Goal: Information Seeking & Learning: Learn about a topic

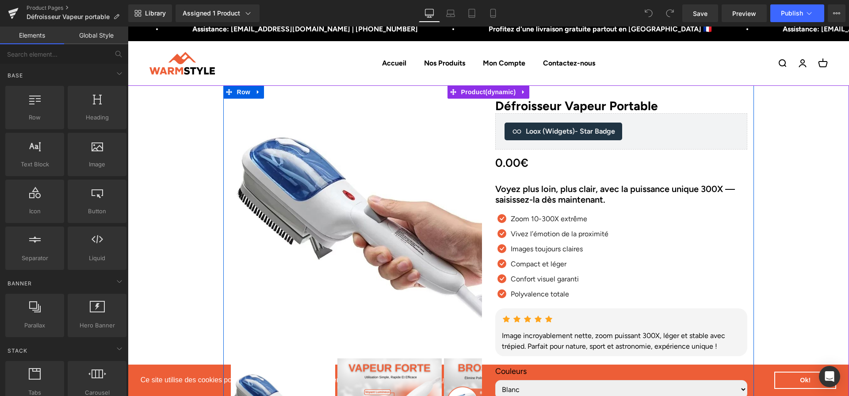
scroll to position [9, 0]
click at [558, 189] on h2 "Voyez plus loin, plus clair, avec la puissance unique 300X — saisissez-la dès m…" at bounding box center [621, 193] width 252 height 21
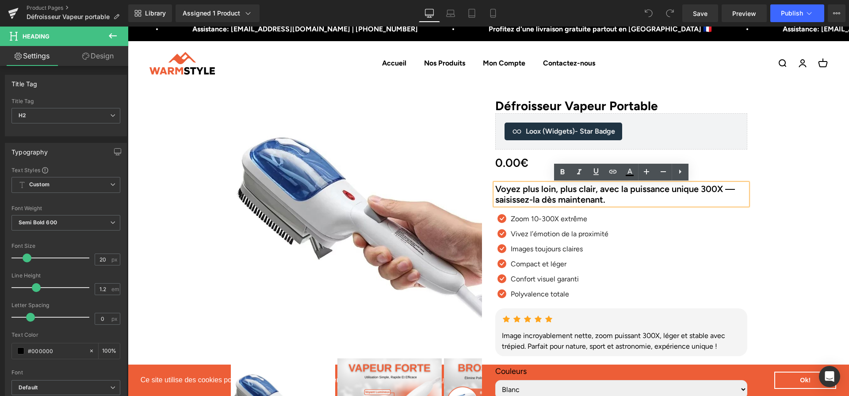
click at [575, 198] on h2 "Voyez plus loin, plus clair, avec la puissance unique 300X — saisissez-la dès m…" at bounding box center [621, 193] width 252 height 21
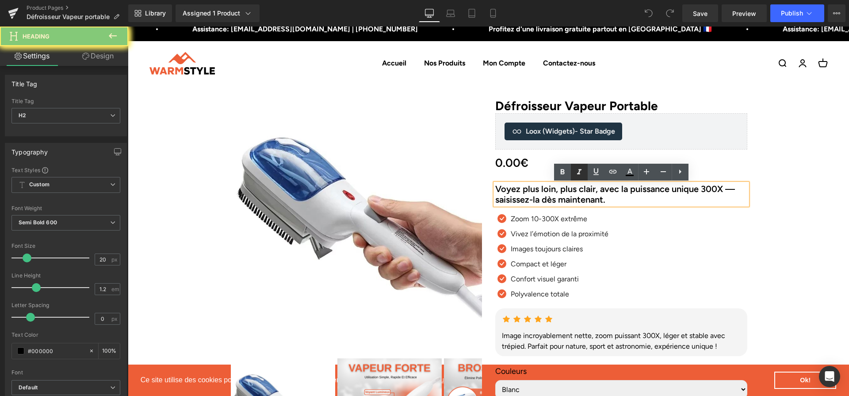
paste div
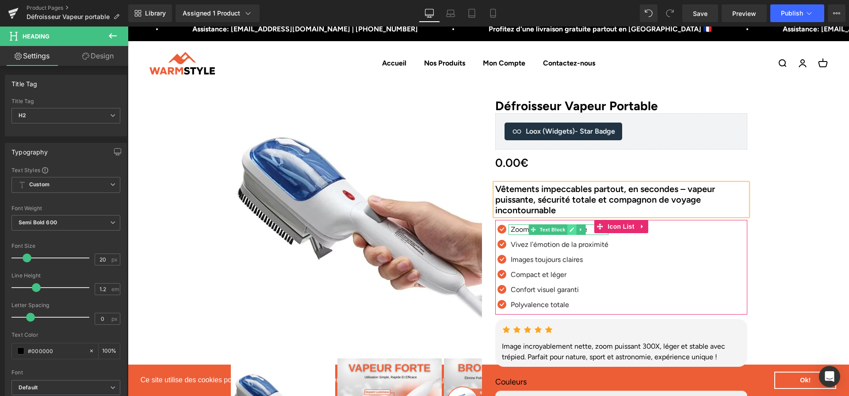
click at [572, 231] on icon at bounding box center [571, 229] width 5 height 5
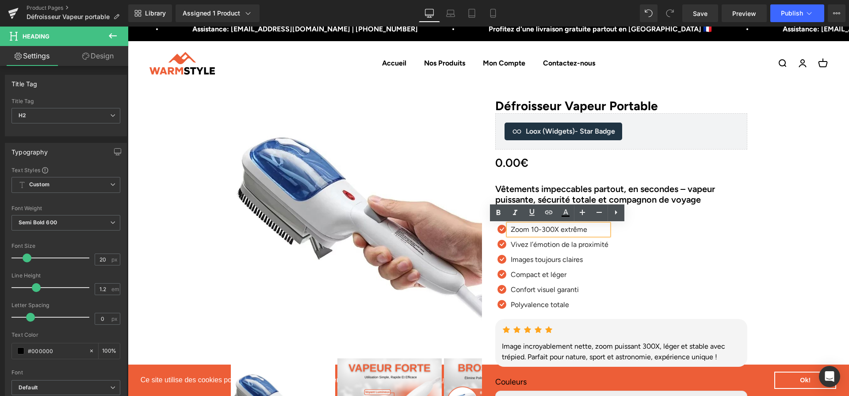
click at [572, 231] on p "Zoom 10-300X extrême" at bounding box center [560, 229] width 98 height 11
paste div
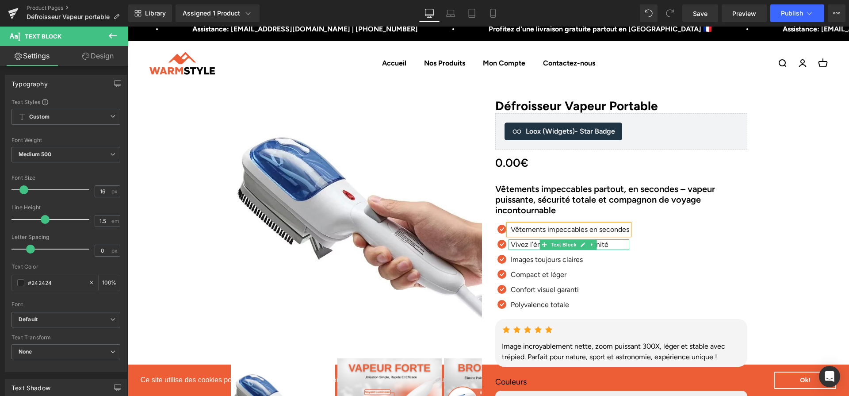
click at [583, 248] on link at bounding box center [582, 244] width 9 height 11
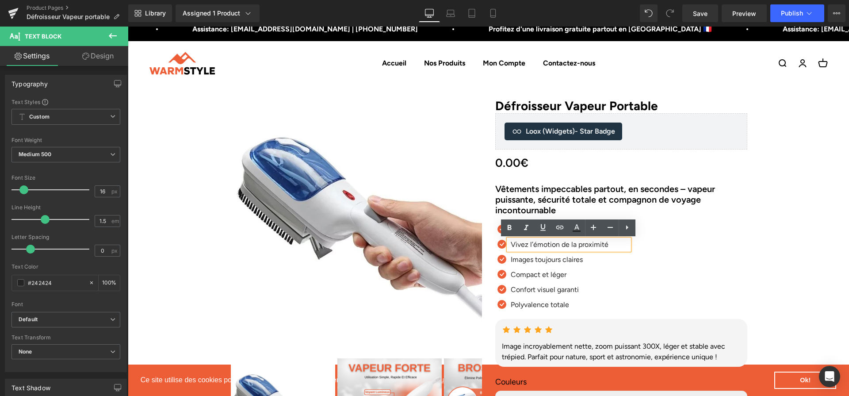
click at [577, 246] on p "Vivez l’émotion de la proximité" at bounding box center [570, 244] width 118 height 11
paste div
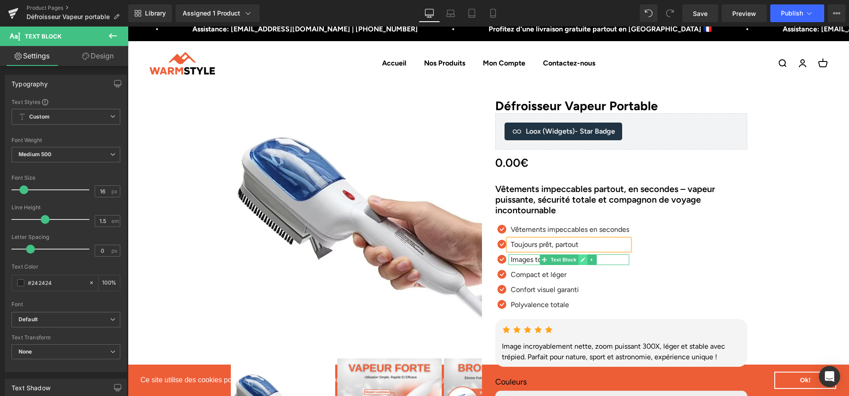
click at [581, 263] on link at bounding box center [582, 259] width 9 height 11
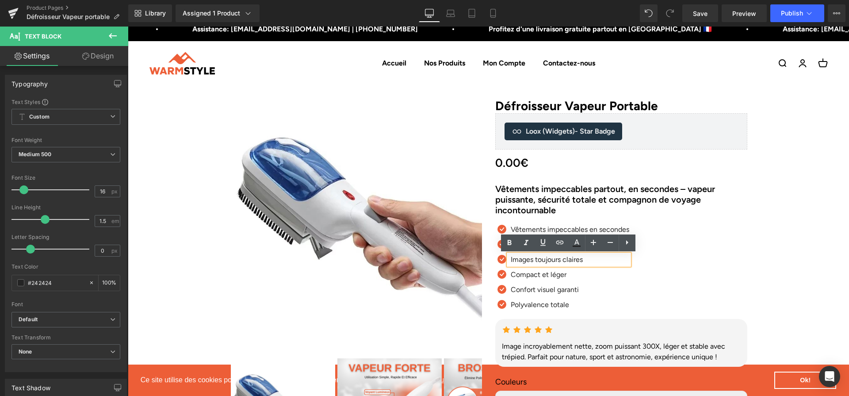
click at [554, 261] on p "Images toujours claires" at bounding box center [570, 259] width 118 height 11
paste div
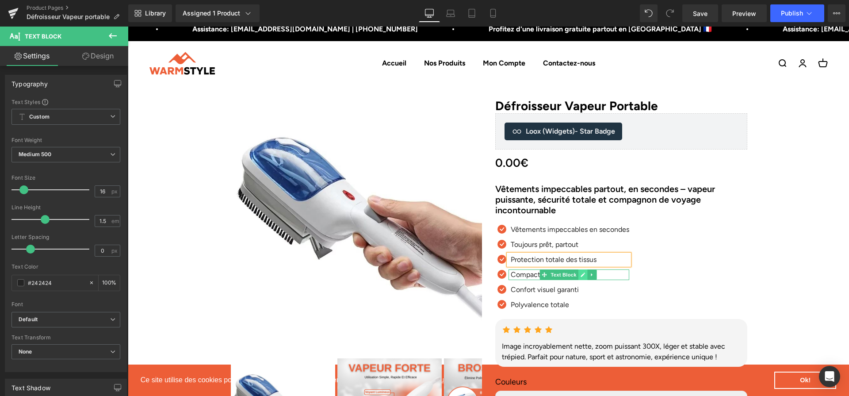
click at [580, 276] on icon at bounding box center [582, 274] width 5 height 5
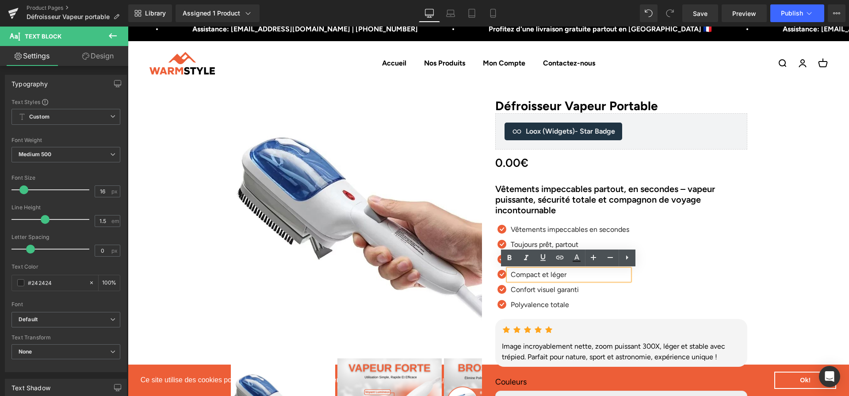
click at [567, 277] on p "Compact et léger" at bounding box center [570, 274] width 118 height 11
paste div
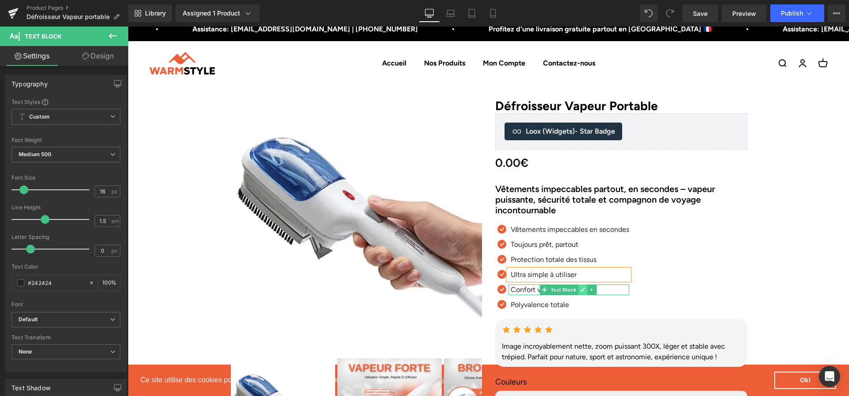
click at [582, 294] on link at bounding box center [582, 289] width 9 height 11
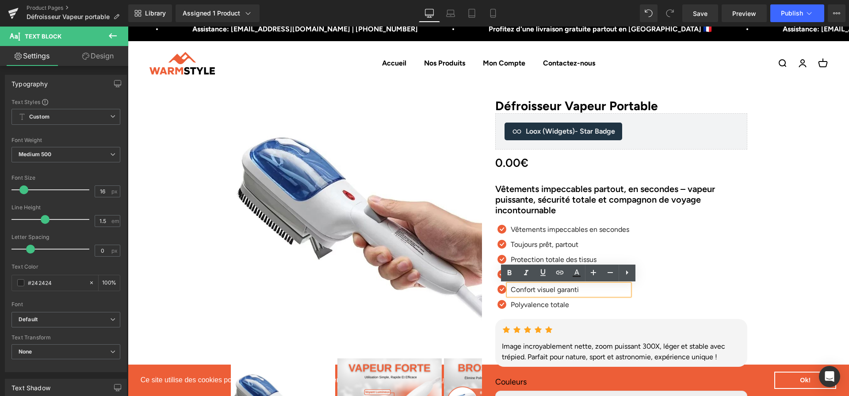
click at [558, 294] on p "Confort visuel garanti" at bounding box center [570, 289] width 118 height 11
paste div
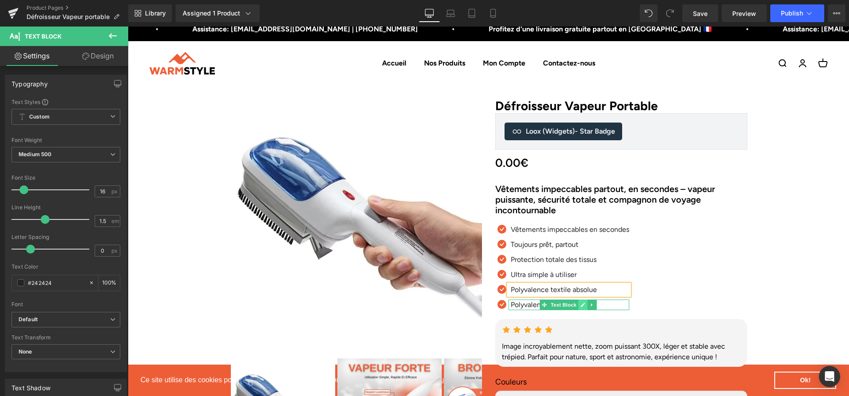
click at [581, 305] on icon at bounding box center [582, 304] width 5 height 5
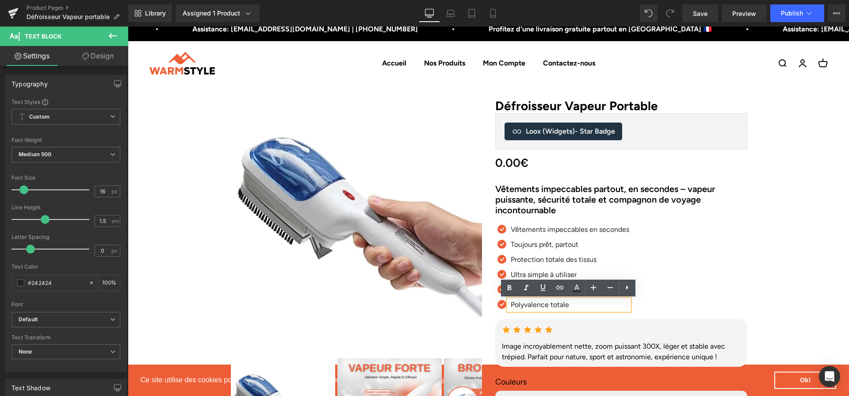
click at [555, 304] on p "Polyvalence totale" at bounding box center [570, 304] width 118 height 11
paste div
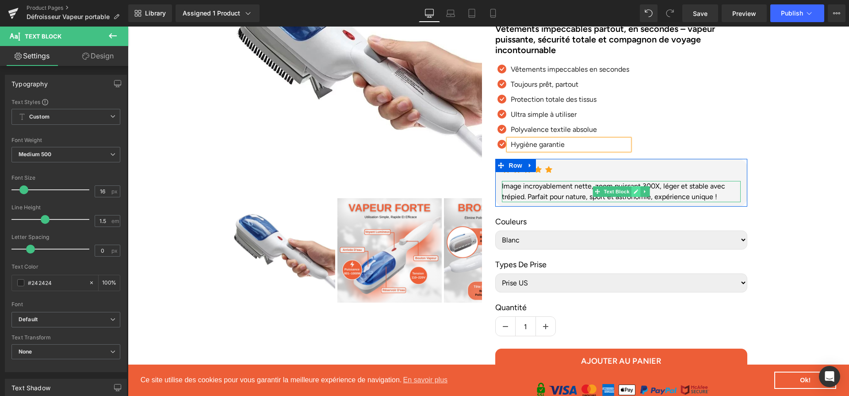
click at [638, 194] on link at bounding box center [635, 191] width 9 height 11
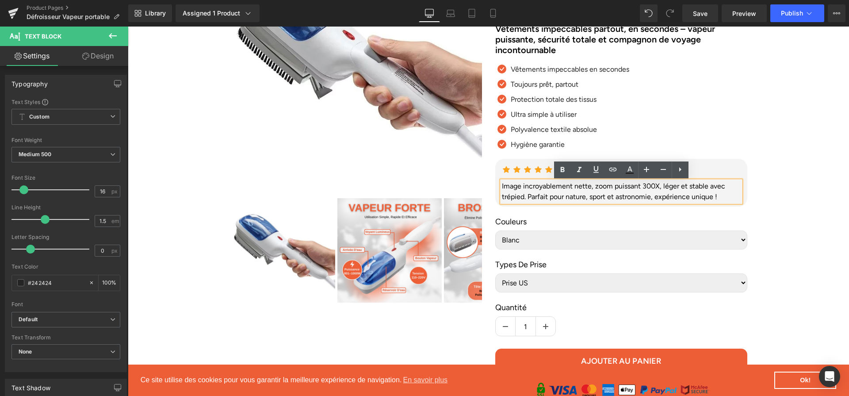
click at [638, 194] on div "Image incroyablement nette, zoom puissant 300X, léger et stable avec trépied. P…" at bounding box center [621, 191] width 239 height 21
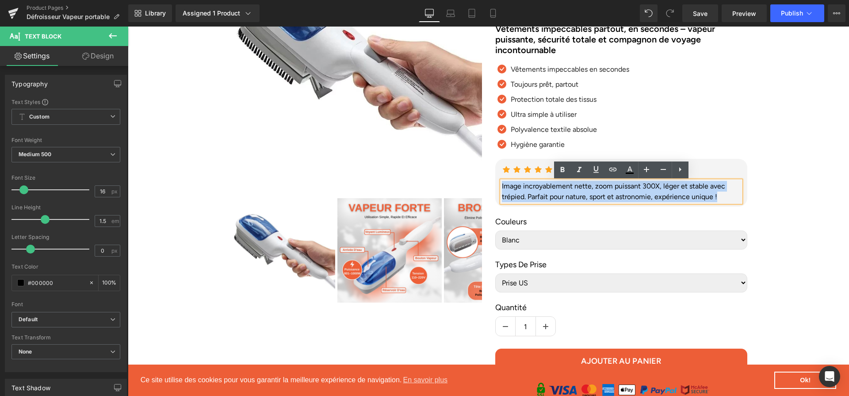
paste div
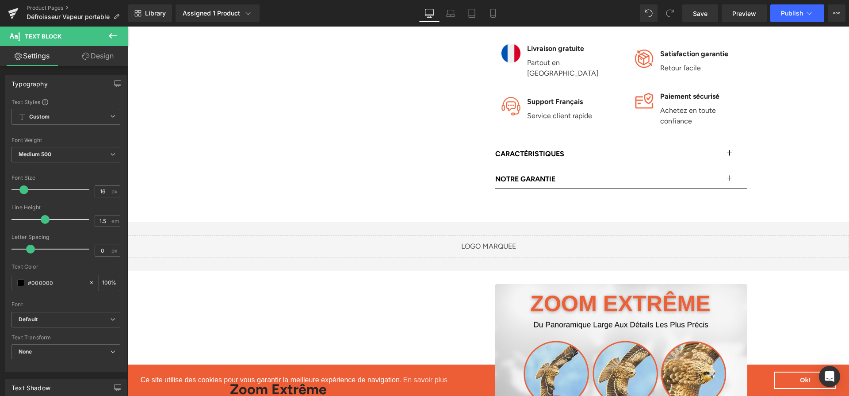
scroll to position [564, 0]
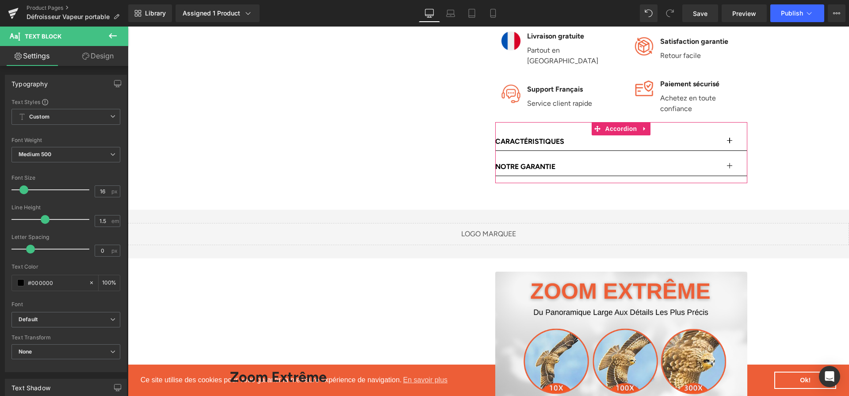
click at [734, 133] on button "button" at bounding box center [738, 142] width 18 height 18
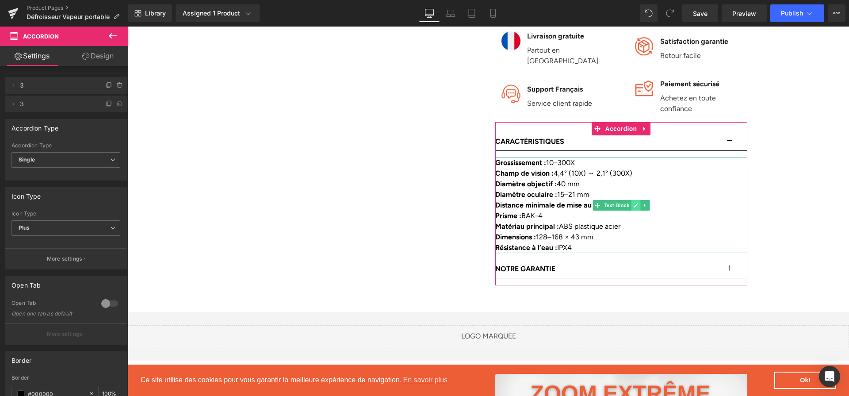
click at [635, 203] on icon at bounding box center [635, 205] width 4 height 4
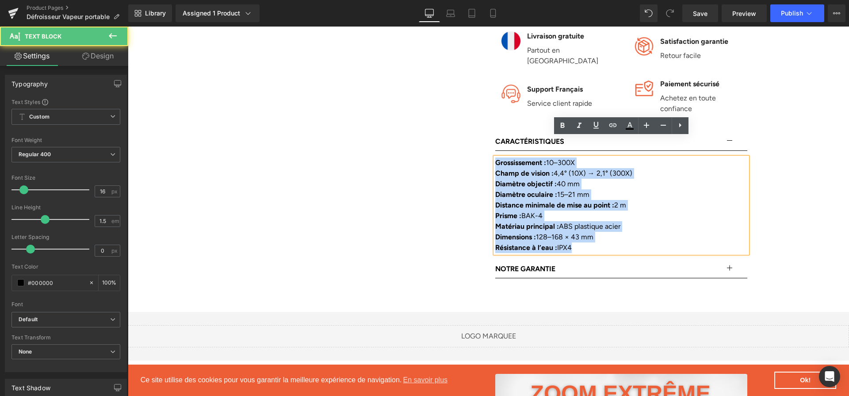
drag, startPoint x: 604, startPoint y: 231, endPoint x: 484, endPoint y: 145, distance: 147.7
paste div
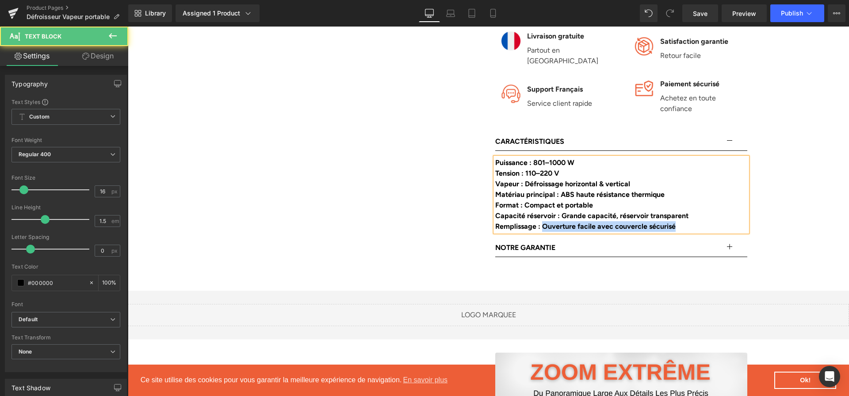
drag, startPoint x: 544, startPoint y: 204, endPoint x: 693, endPoint y: 204, distance: 149.0
click at [693, 221] on div "Remplissage : Ouverture facile avec couvercle sécurisé" at bounding box center [621, 226] width 252 height 11
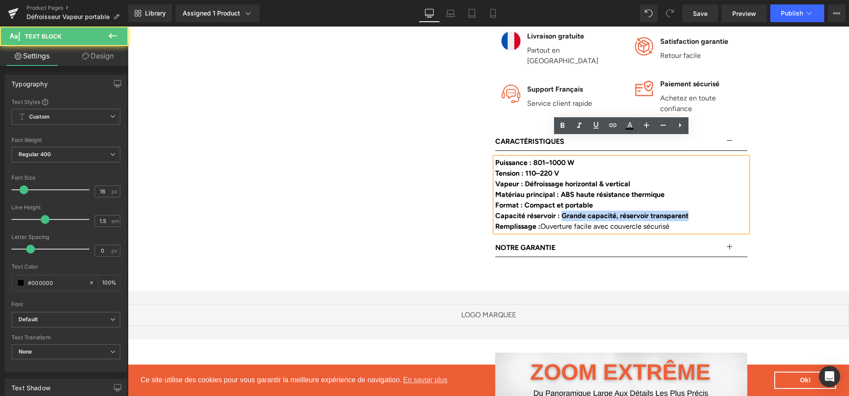
drag, startPoint x: 681, startPoint y: 198, endPoint x: 565, endPoint y: 196, distance: 116.3
click at [565, 210] on div "Capacité réservoir : Grande capacité, réservoir transparent" at bounding box center [621, 215] width 252 height 11
drag, startPoint x: 575, startPoint y: 187, endPoint x: 526, endPoint y: 187, distance: 49.5
click at [526, 200] on div "Format : Compact et portable" at bounding box center [621, 205] width 252 height 11
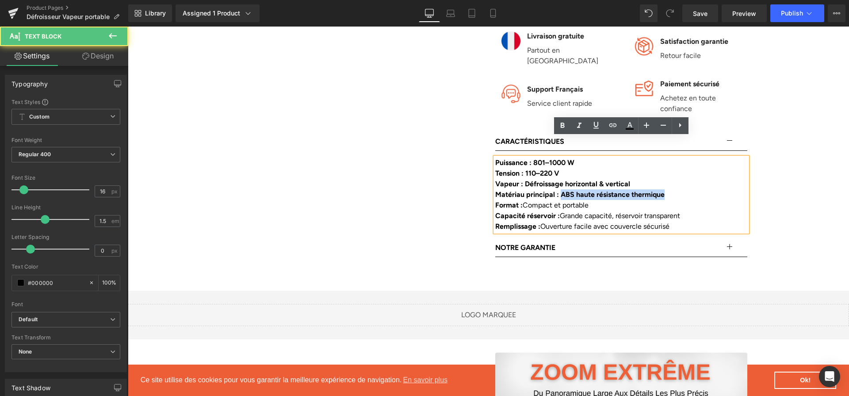
drag, startPoint x: 563, startPoint y: 177, endPoint x: 701, endPoint y: 178, distance: 138.8
click at [701, 189] on div "Matériau principal : ABS haute résistance thermique" at bounding box center [621, 194] width 252 height 11
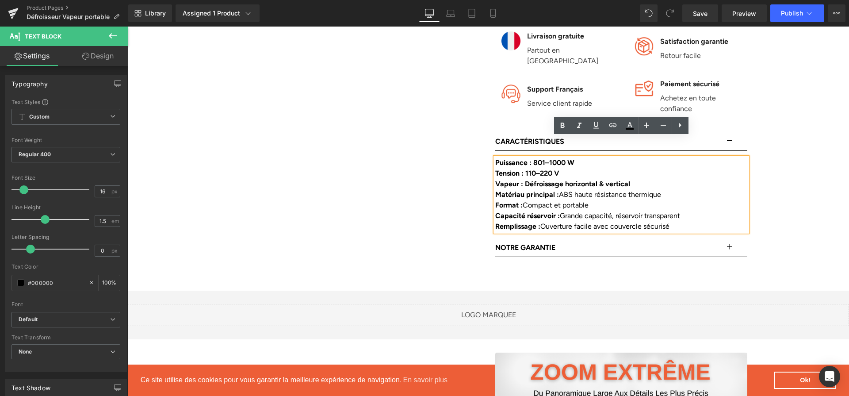
click at [628, 179] on b "Vapeur : Défroissage horizontal & vertical" at bounding box center [562, 183] width 135 height 8
drag, startPoint x: 629, startPoint y: 164, endPoint x: 526, endPoint y: 164, distance: 103.9
click at [526, 179] on div "Vapeur : Défroissage horizontal & vertical" at bounding box center [621, 184] width 252 height 11
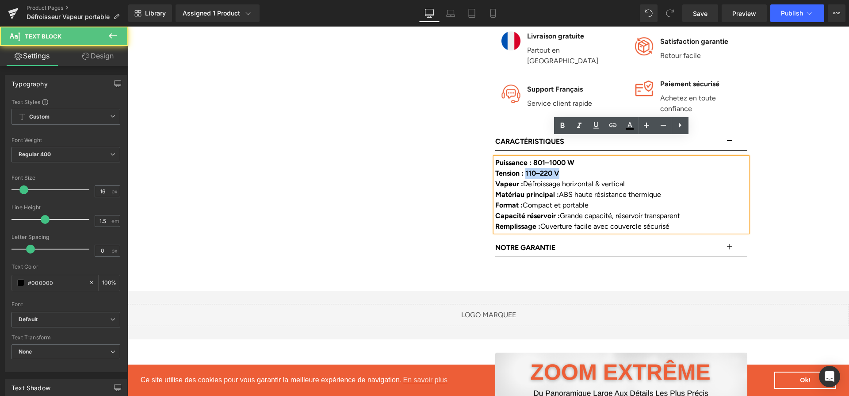
drag, startPoint x: 528, startPoint y: 155, endPoint x: 564, endPoint y: 153, distance: 35.4
click at [565, 168] on div "Tension : 110–220 V" at bounding box center [621, 173] width 252 height 11
drag, startPoint x: 534, startPoint y: 145, endPoint x: 583, endPoint y: 145, distance: 48.6
click at [583, 157] on div "Puissance : 801–1000 W" at bounding box center [621, 162] width 252 height 11
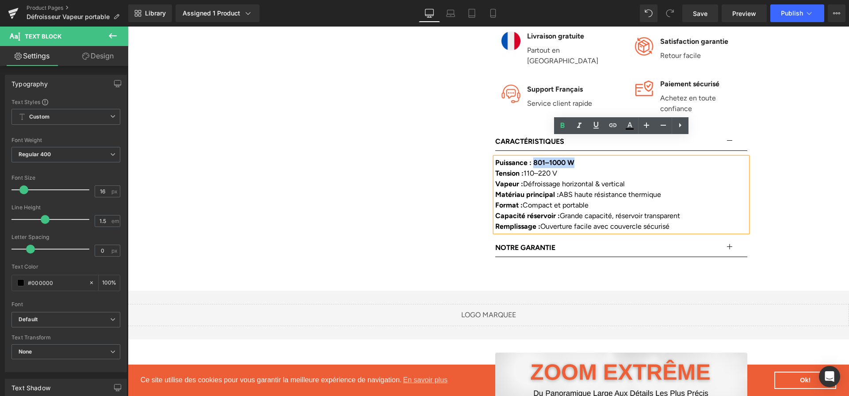
drag, startPoint x: 577, startPoint y: 144, endPoint x: 537, endPoint y: 144, distance: 39.8
click at [537, 157] on div "Puissance : 801–1000 W" at bounding box center [621, 162] width 252 height 11
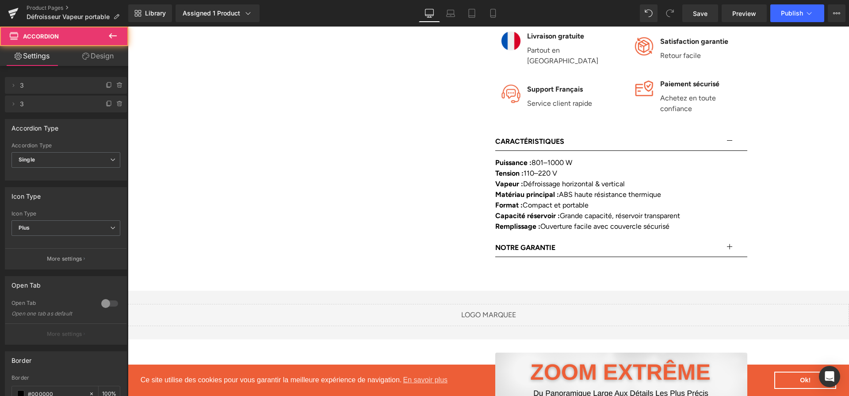
scroll to position [767, 0]
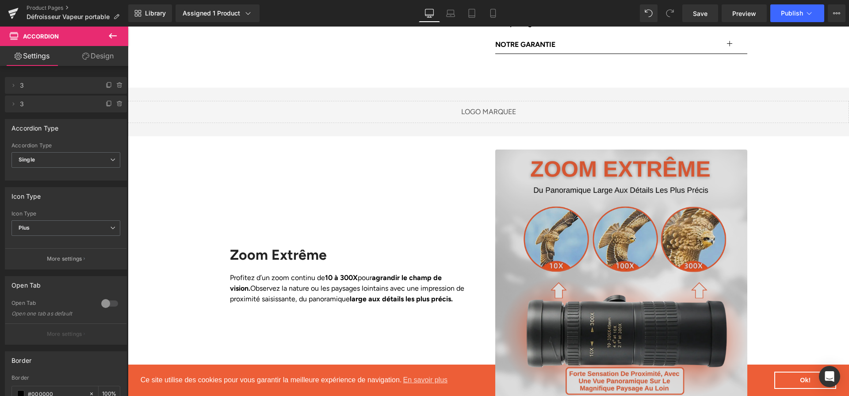
click at [566, 210] on img at bounding box center [621, 275] width 252 height 252
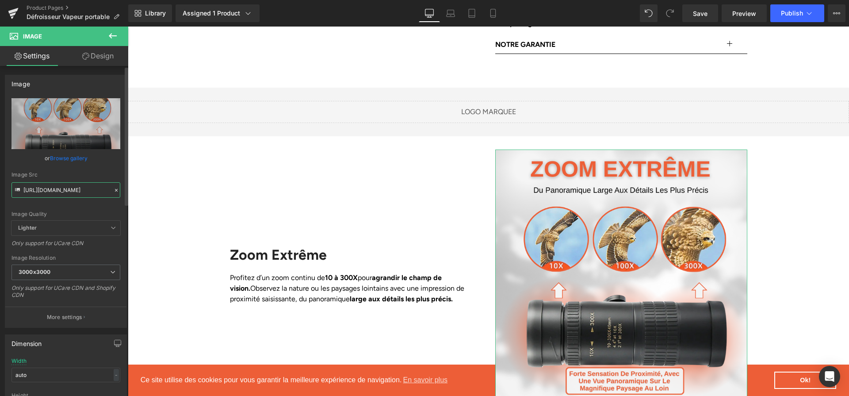
click at [86, 187] on input "[URL][DOMAIN_NAME]" at bounding box center [65, 189] width 109 height 15
paste input "c614d5a-dbc3-4290-afb6-5402928bf9ac.png?v=1758537771"
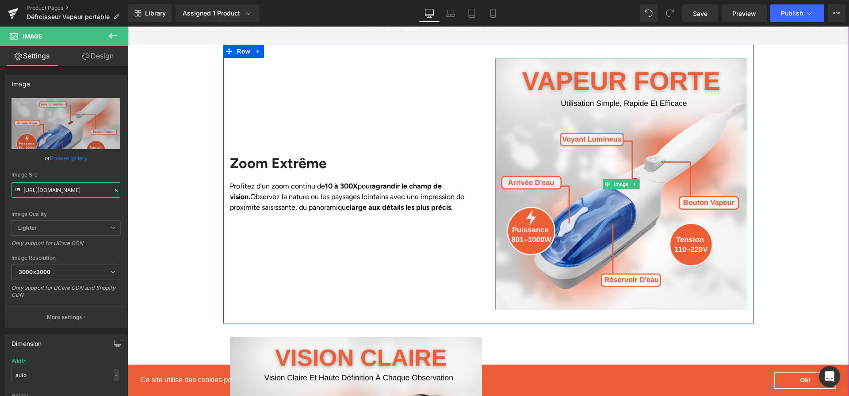
scroll to position [869, 0]
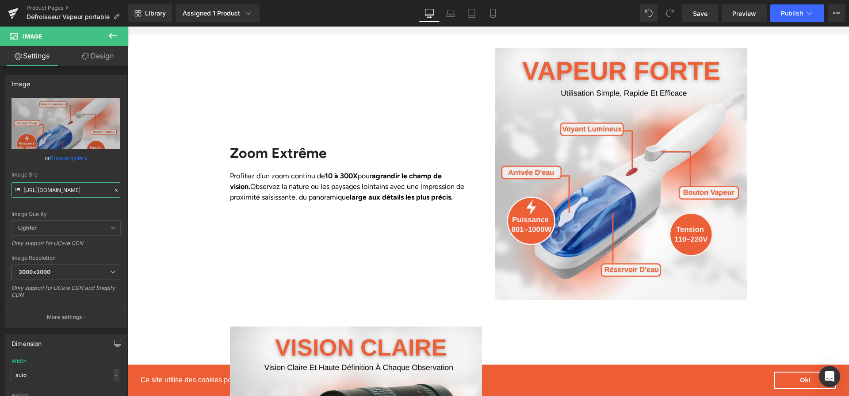
type input "[URL][DOMAIN_NAME]"
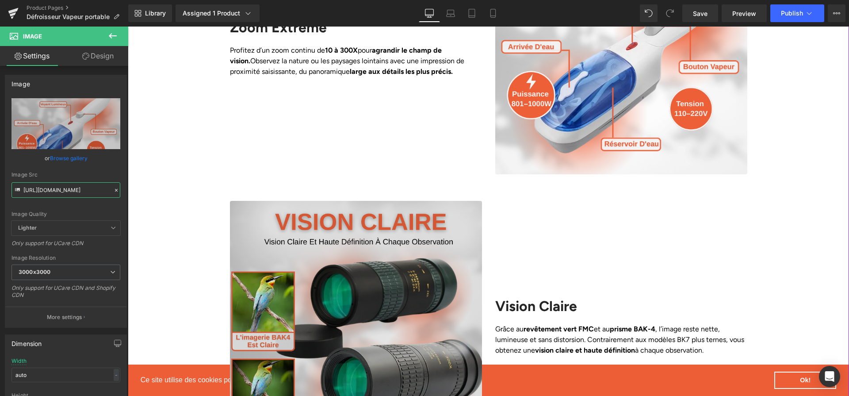
scroll to position [997, 0]
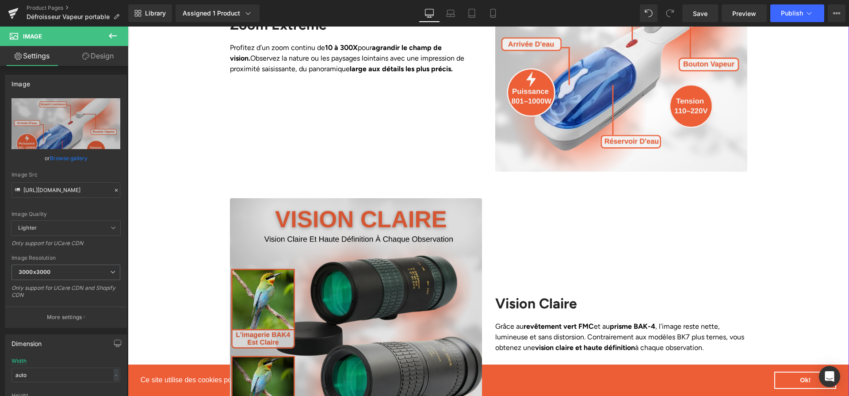
click at [428, 221] on img at bounding box center [356, 324] width 252 height 252
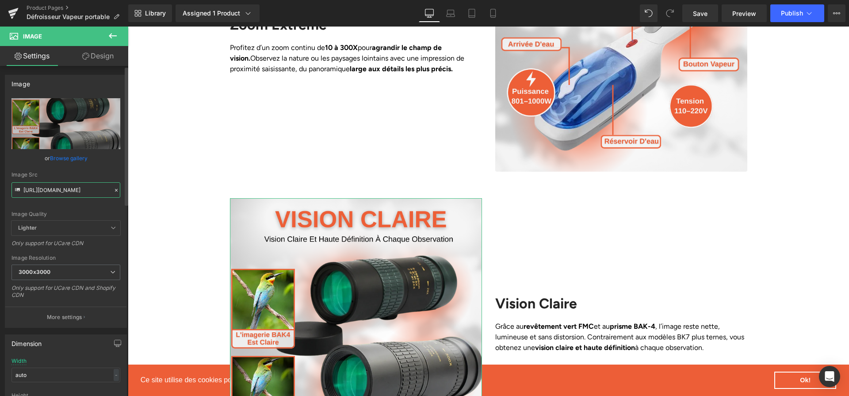
click at [80, 190] on input "[URL][DOMAIN_NAME]" at bounding box center [65, 189] width 109 height 15
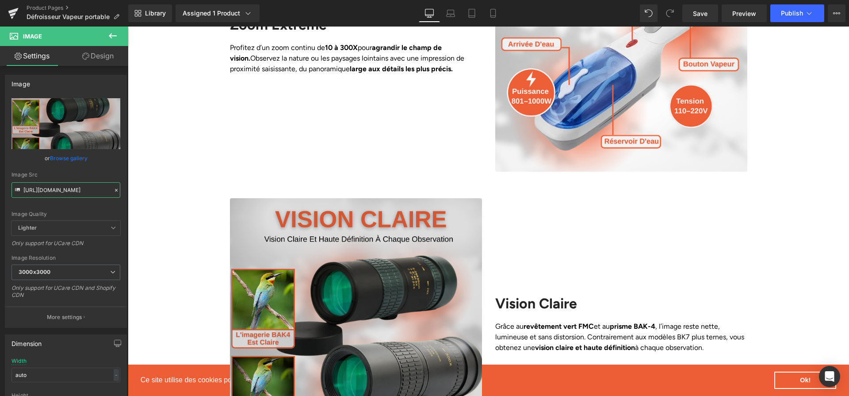
paste input "text"
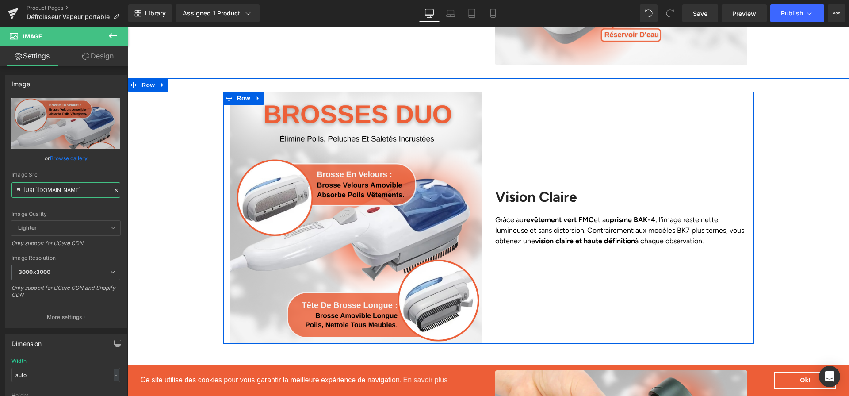
scroll to position [1091, 0]
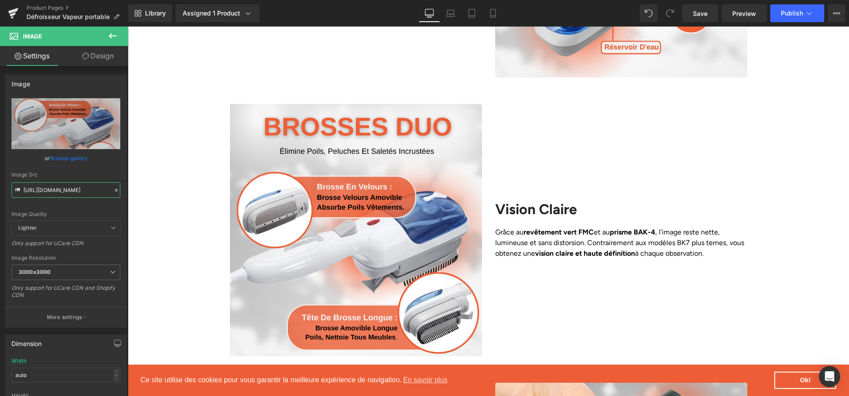
type input "[URL][DOMAIN_NAME]"
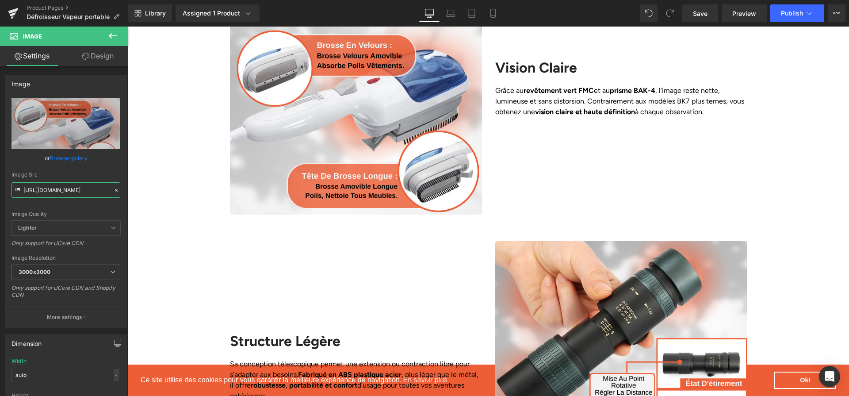
scroll to position [1279, 0]
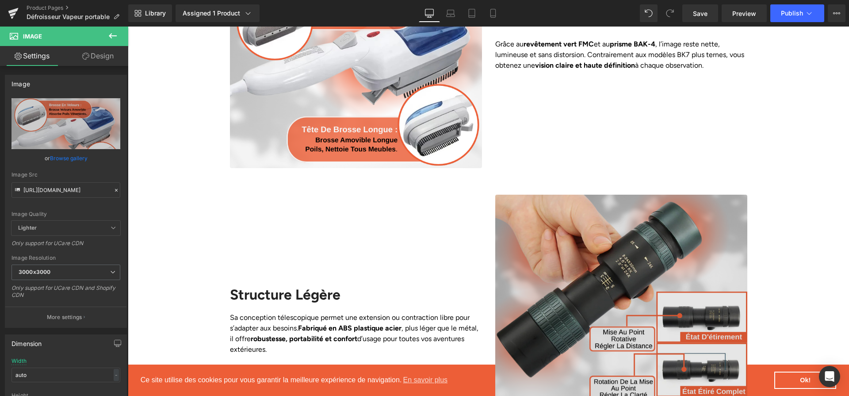
click at [586, 198] on img at bounding box center [621, 320] width 252 height 252
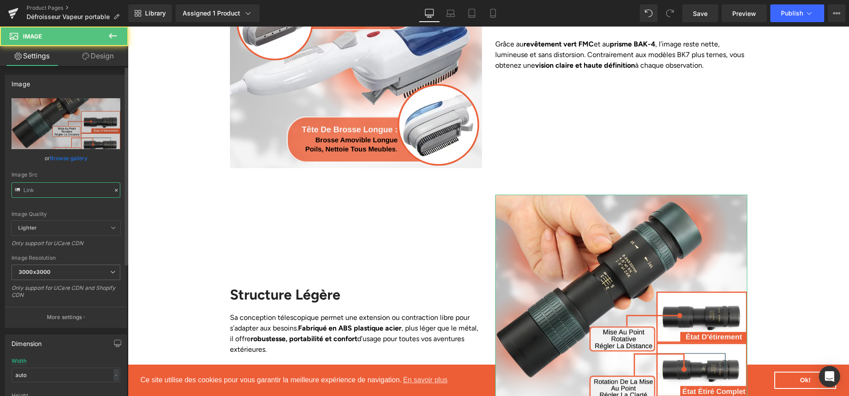
click at [95, 187] on input "text" at bounding box center [65, 189] width 109 height 15
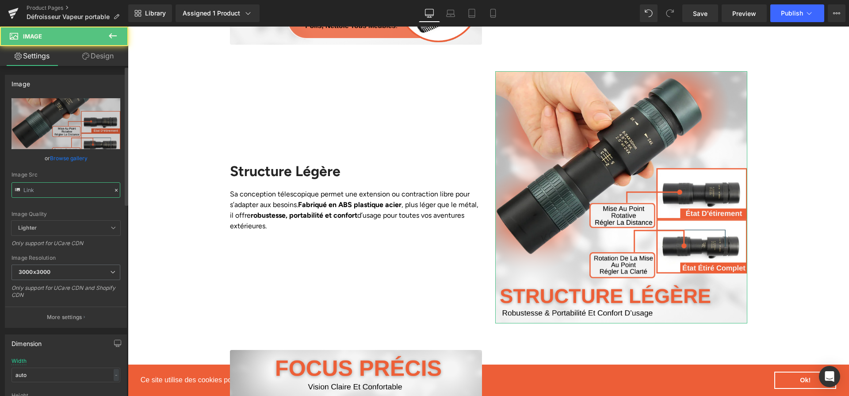
click at [95, 187] on input "text" at bounding box center [65, 189] width 109 height 15
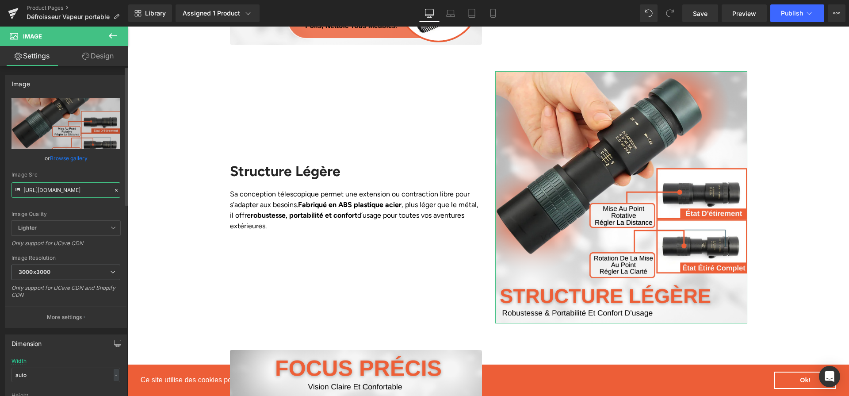
paste input "19c29f81-d7cb-44ac-9993-fd92b18aa66d.png?v=1758537771"
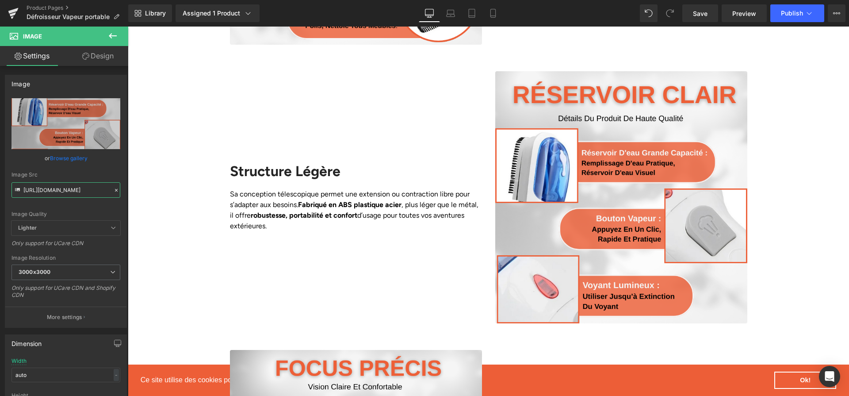
type input "[URL][DOMAIN_NAME]"
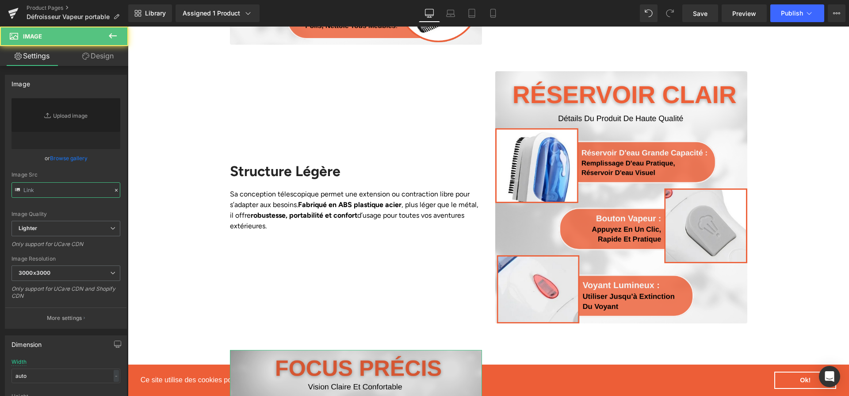
click at [93, 189] on input "text" at bounding box center [65, 189] width 109 height 15
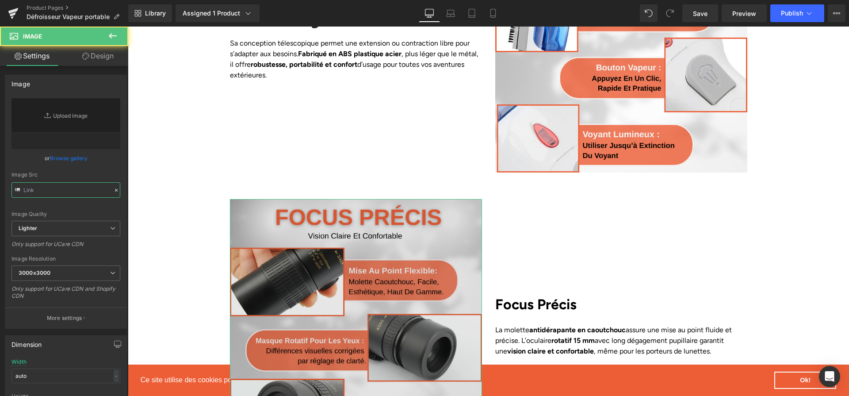
click at [93, 189] on input "text" at bounding box center [65, 189] width 109 height 15
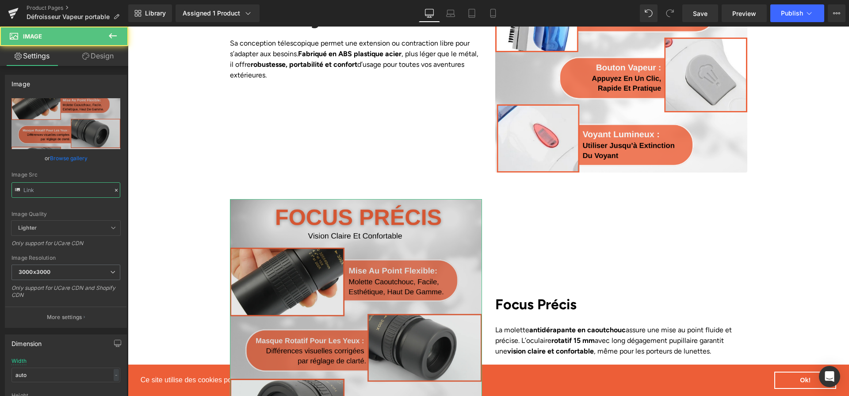
click at [93, 189] on input "text" at bounding box center [65, 189] width 109 height 15
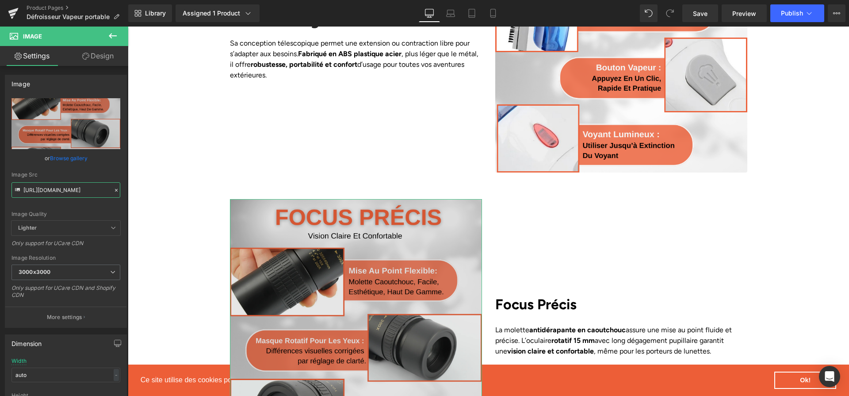
paste input "76bce986-726d-43e1-9943-aa6ccc4291b0.png?v=1758537771"
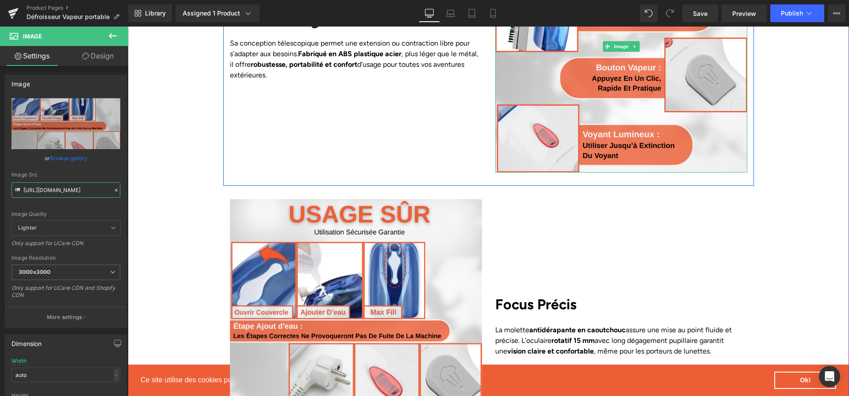
scroll to position [1697, 0]
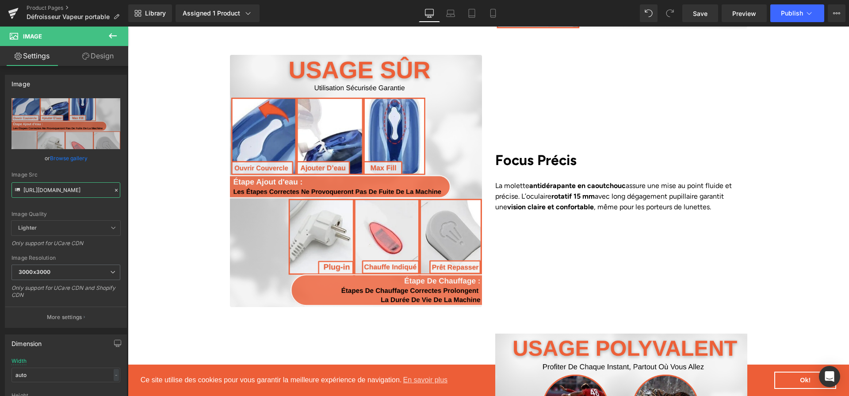
type input "[URL][DOMAIN_NAME]"
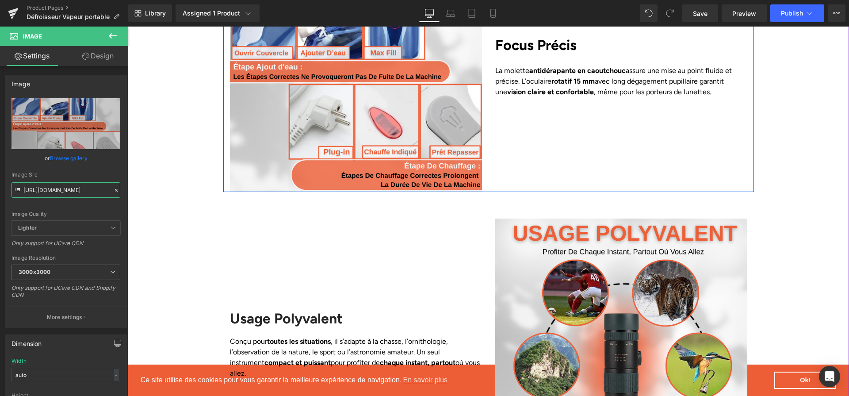
scroll to position [1825, 0]
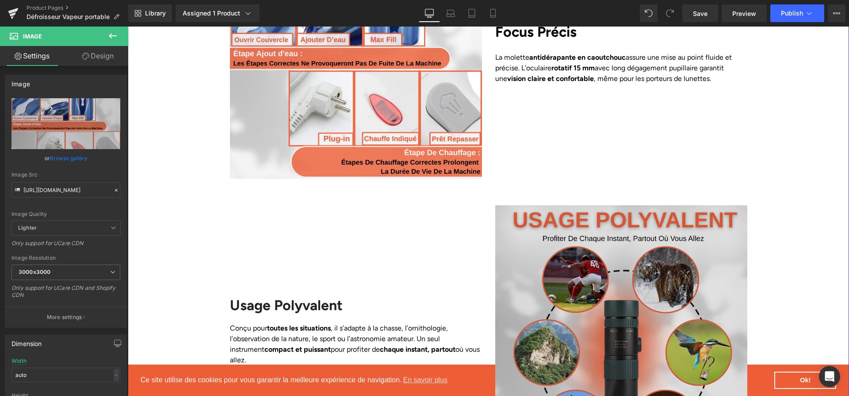
click at [598, 233] on img at bounding box center [621, 331] width 252 height 252
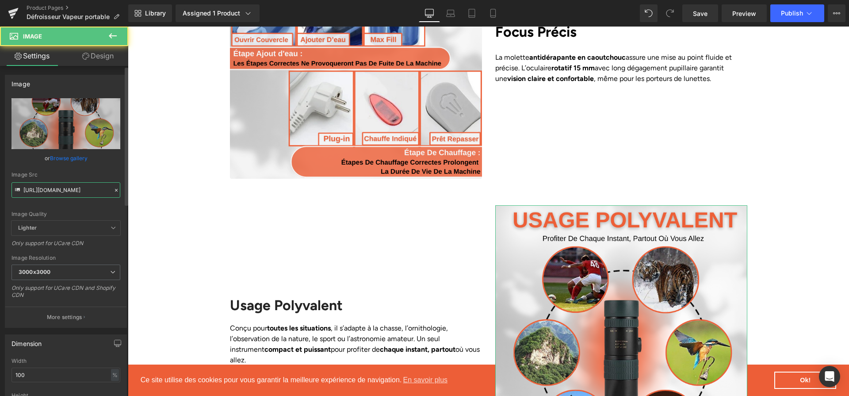
click at [57, 194] on input "[URL][DOMAIN_NAME]" at bounding box center [65, 189] width 109 height 15
paste input "010eac7f-4d79-4056-98e7-c14625149074.png?v=1758537771"
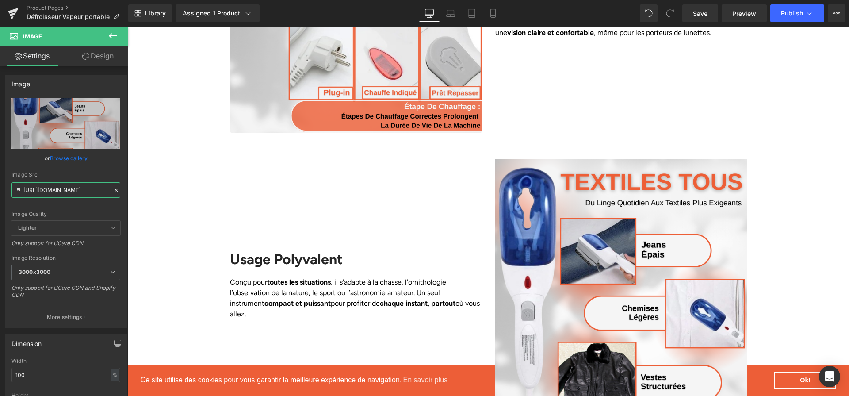
scroll to position [1978, 0]
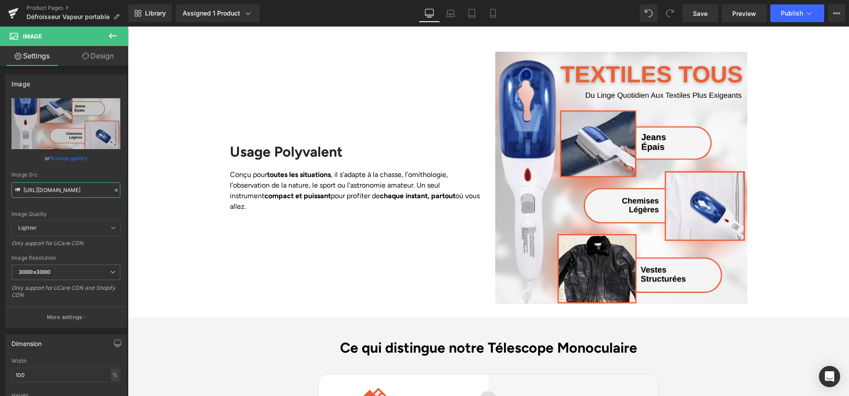
type input "[URL][DOMAIN_NAME]"
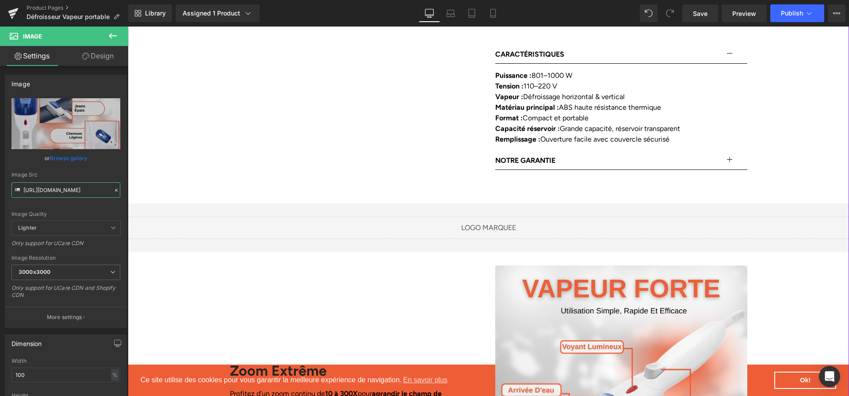
scroll to position [751, 0]
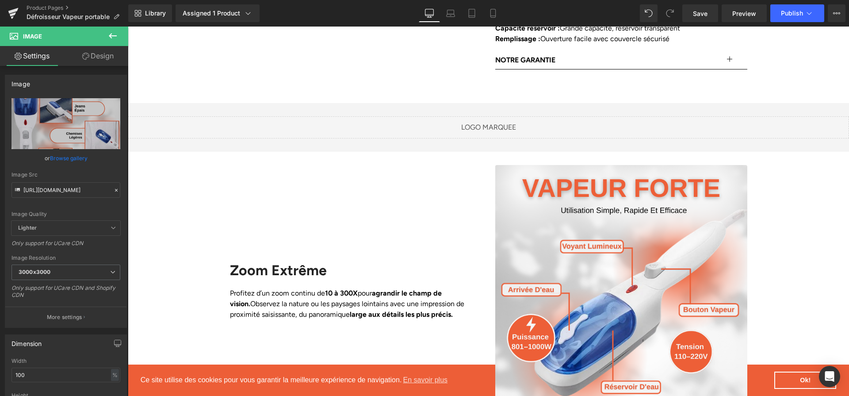
click at [701, 19] on link "Save" at bounding box center [700, 13] width 36 height 18
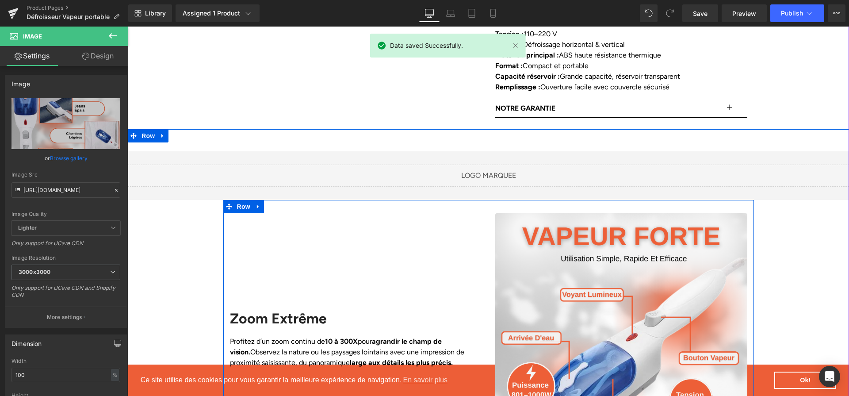
scroll to position [725, 0]
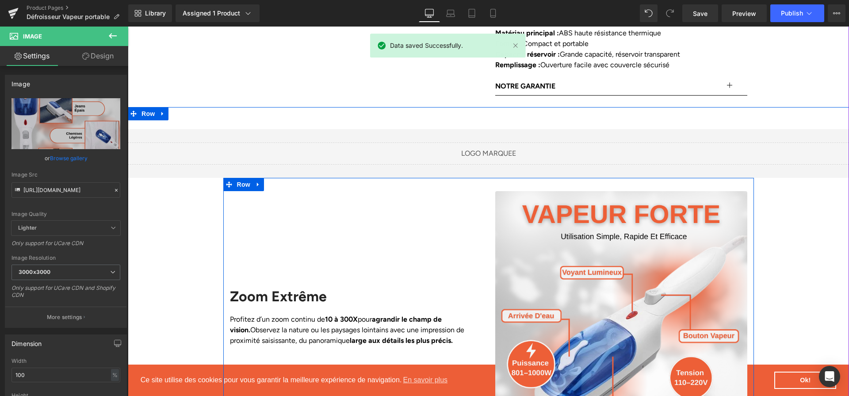
click at [336, 314] on div "Profitez d’un zoom continu de 10 à 300X pour agrandir le champ de vision. Obser…" at bounding box center [356, 330] width 252 height 32
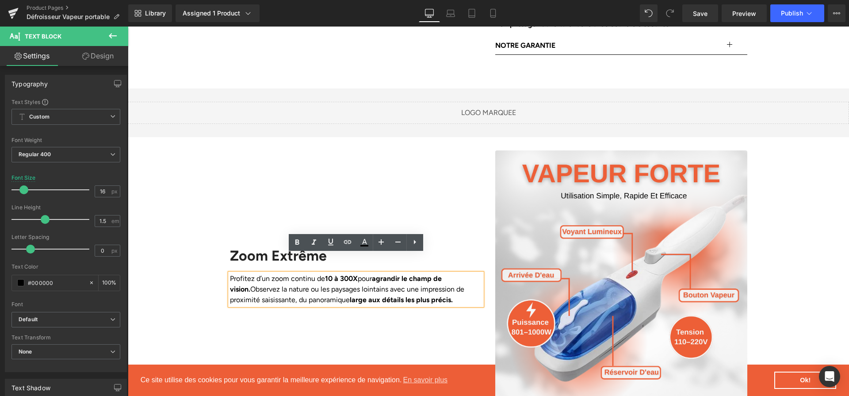
scroll to position [768, 0]
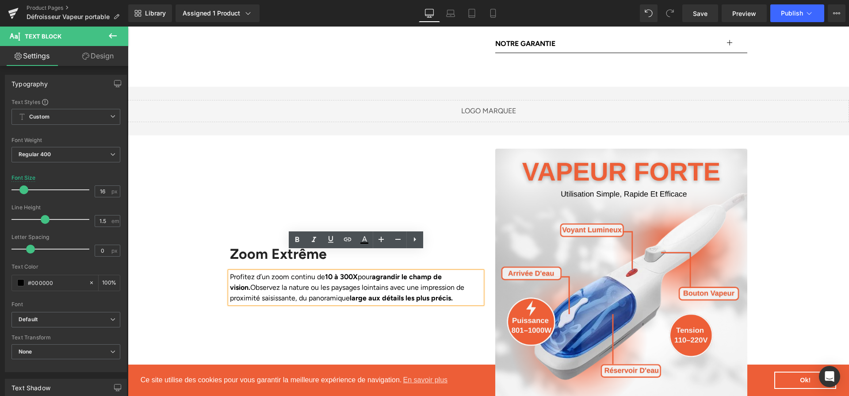
click at [448, 318] on div "Zoom Extrême Heading Profitez d’un zoom continu de 10 à 300X pour agrandir le c…" at bounding box center [355, 275] width 265 height 252
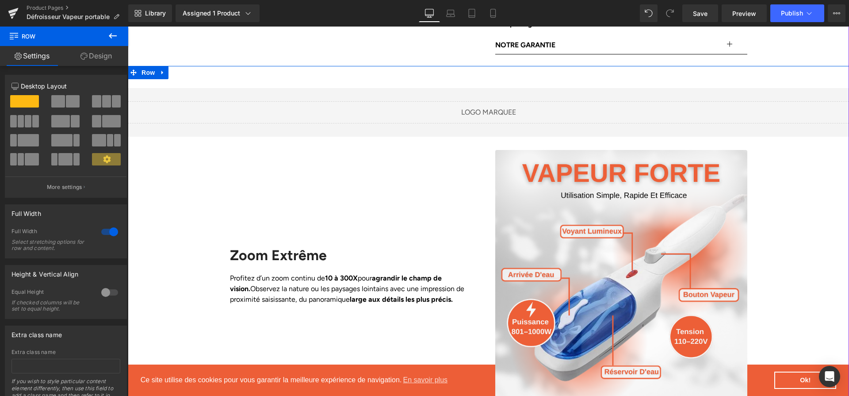
scroll to position [760, 0]
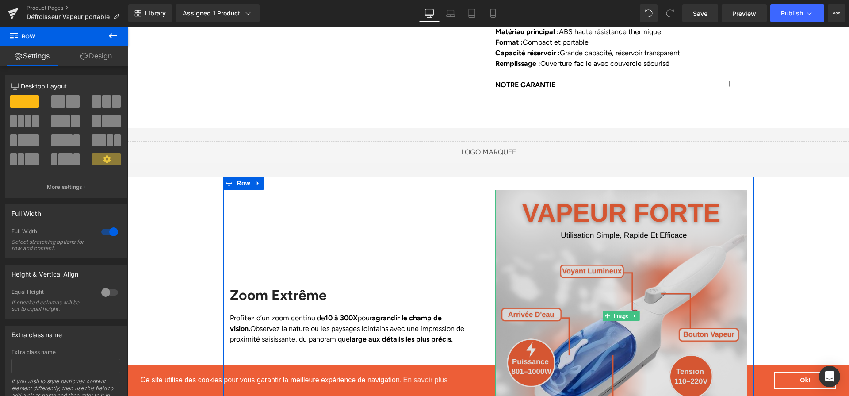
scroll to position [734, 0]
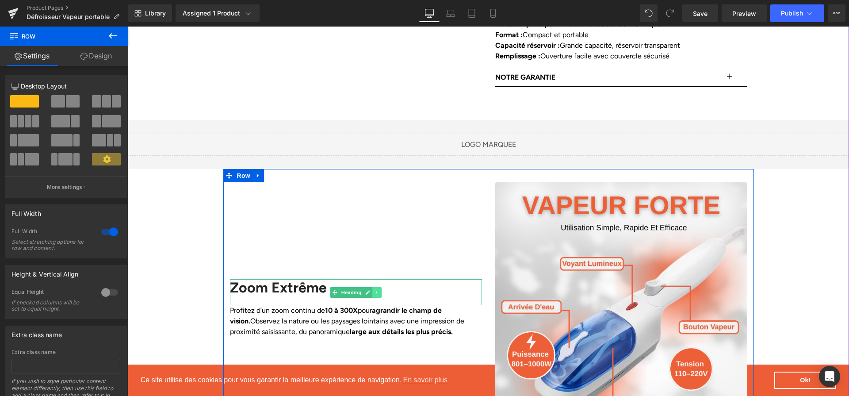
click at [372, 287] on link at bounding box center [376, 292] width 9 height 11
click at [355, 290] on icon at bounding box center [353, 292] width 4 height 4
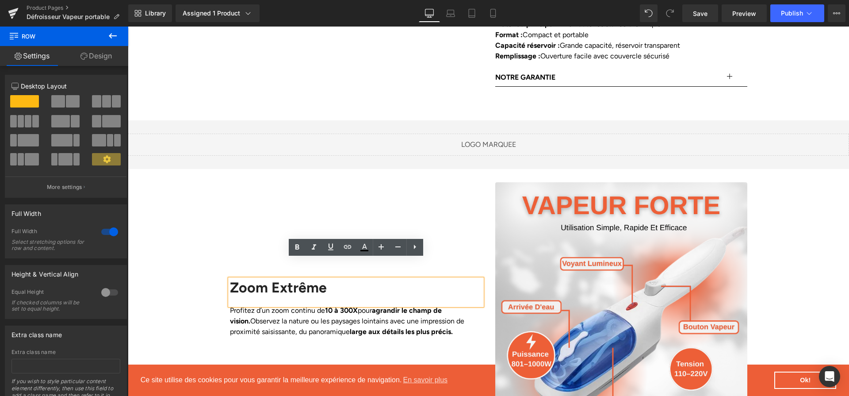
click at [320, 279] on div "Zoom Extrême" at bounding box center [356, 292] width 252 height 26
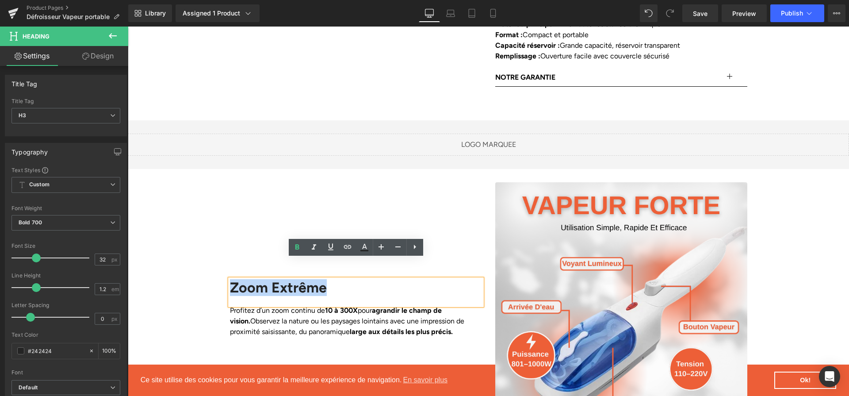
paste div
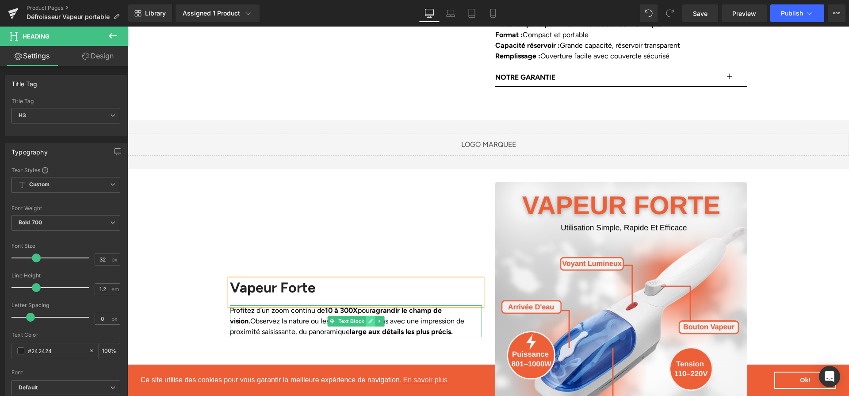
click at [373, 316] on link at bounding box center [370, 321] width 9 height 11
click at [373, 305] on p "Profitez d’un zoom continu de 10 à 300X pour agrandir le champ de vision. Obser…" at bounding box center [356, 321] width 252 height 32
paste div
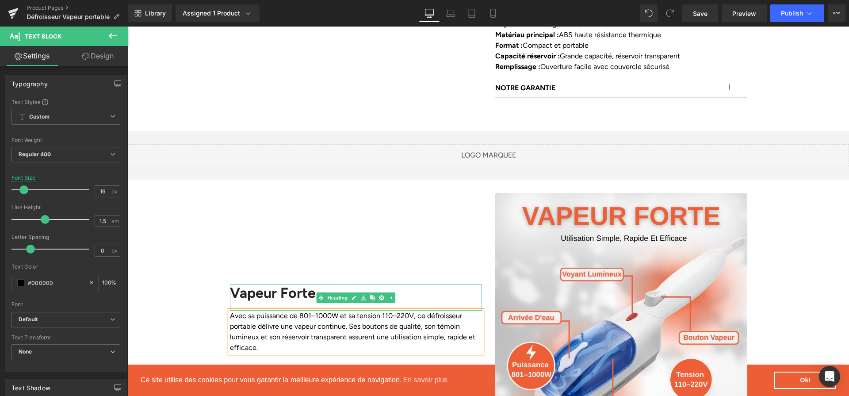
scroll to position [729, 0]
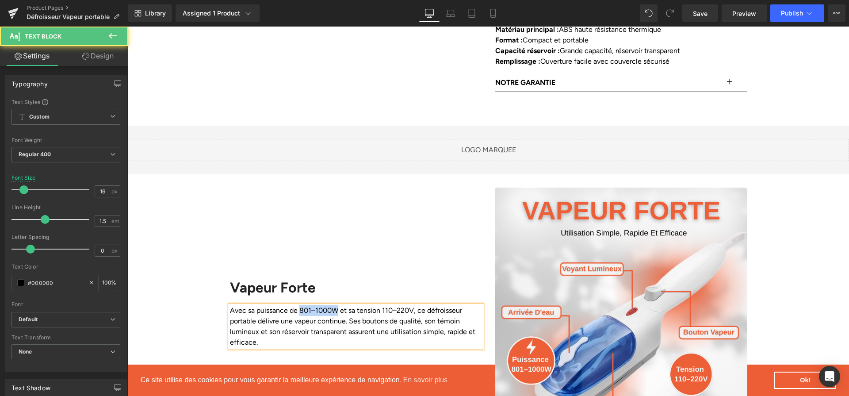
drag, startPoint x: 338, startPoint y: 292, endPoint x: 300, endPoint y: 292, distance: 38.0
click at [300, 305] on p "Avec sa puissance de 801–1000W et sa tension 110–220V, ce défroisseur portable …" at bounding box center [356, 326] width 252 height 42
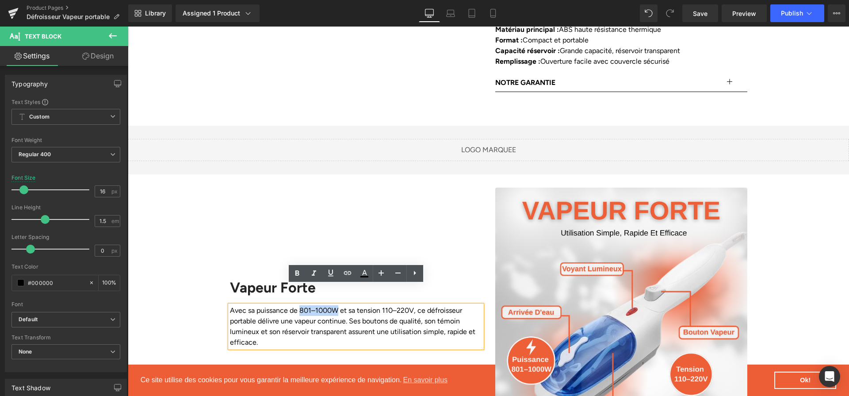
click at [330, 305] on p "Avec sa puissance de 801–1000W et sa tension 110–220V, ce défroisseur portable …" at bounding box center [356, 326] width 252 height 42
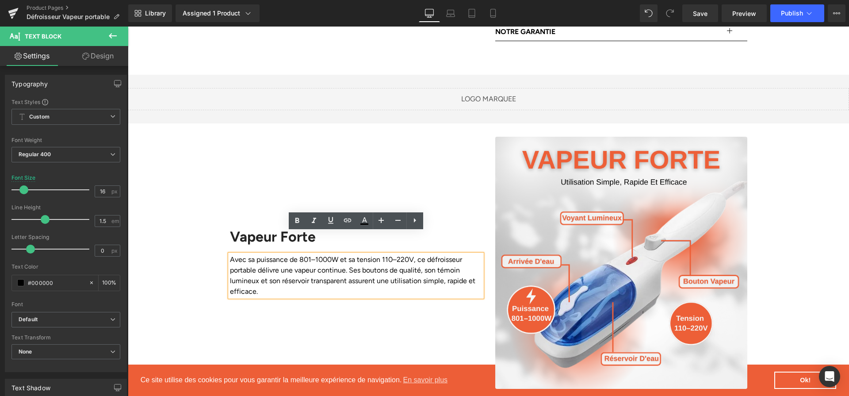
scroll to position [774, 0]
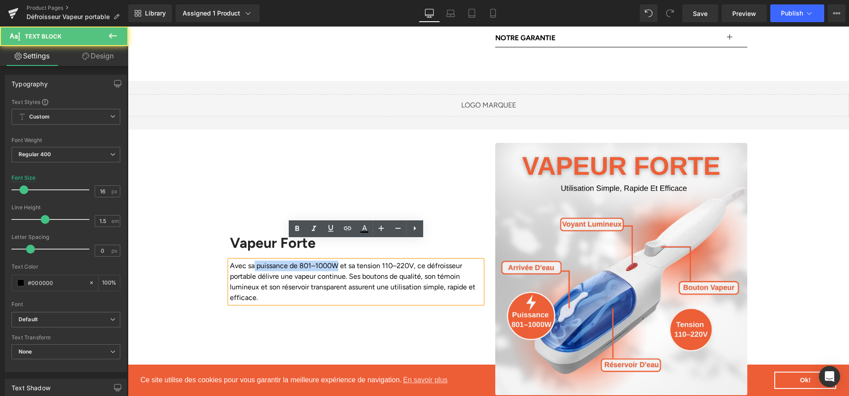
drag, startPoint x: 337, startPoint y: 249, endPoint x: 255, endPoint y: 244, distance: 81.4
click at [255, 260] on p "Avec sa puissance de 801–1000W et sa tension 110–220V, ce défroisseur portable …" at bounding box center [356, 281] width 252 height 42
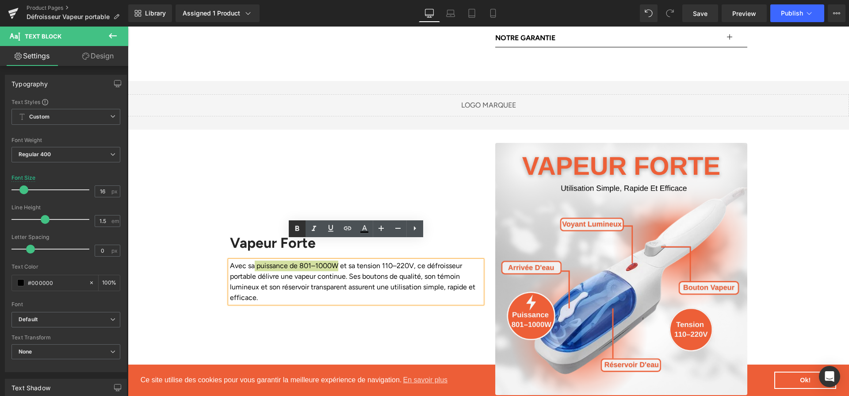
click at [293, 230] on icon at bounding box center [297, 228] width 11 height 11
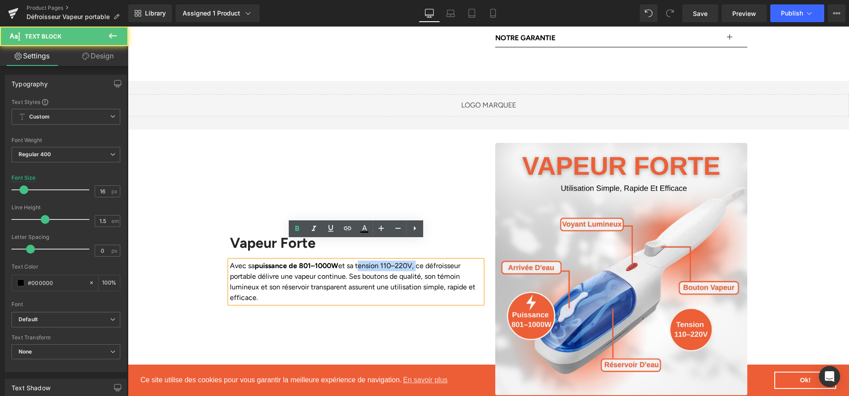
drag, startPoint x: 361, startPoint y: 246, endPoint x: 419, endPoint y: 246, distance: 57.5
click at [419, 260] on p "Avec sa puissance de 801–1000W et sa tension 110–220V, ce défroisseur portable …" at bounding box center [356, 281] width 252 height 42
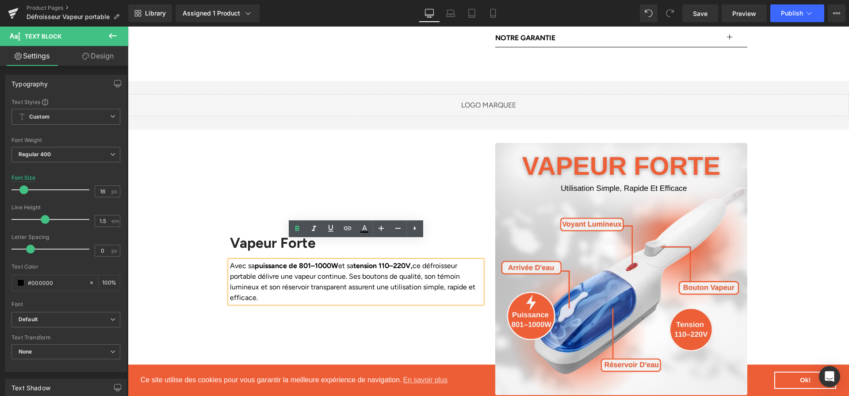
drag, startPoint x: 392, startPoint y: 268, endPoint x: 465, endPoint y: 276, distance: 73.9
click at [465, 276] on p "Avec sa puissance de 801–1000W et sa tension 110–220V, ce défroisseur portable …" at bounding box center [356, 281] width 252 height 42
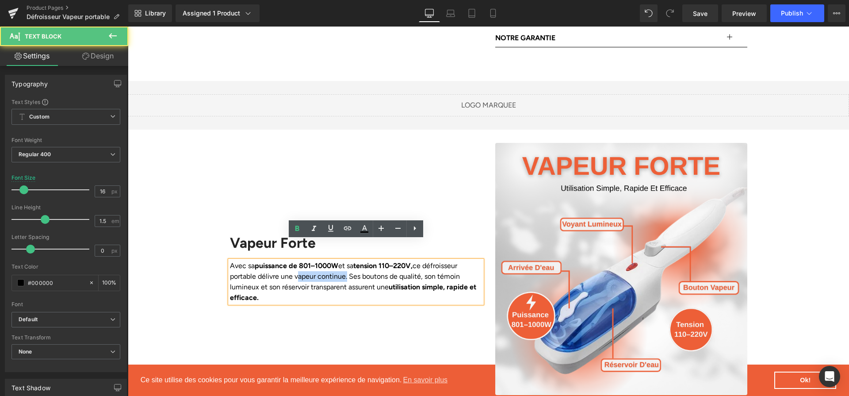
drag, startPoint x: 294, startPoint y: 259, endPoint x: 343, endPoint y: 260, distance: 49.1
click at [343, 260] on p "Avec sa puissance de 801–1000W et sa tension 110–220V, ce défroisseur portable …" at bounding box center [356, 281] width 252 height 42
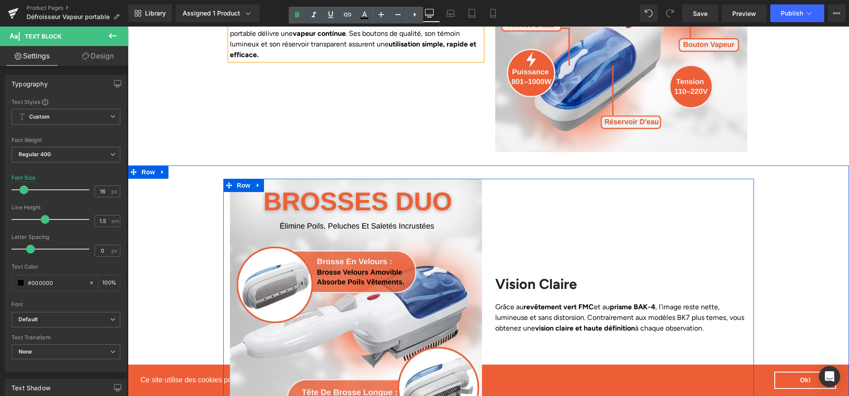
scroll to position [1021, 0]
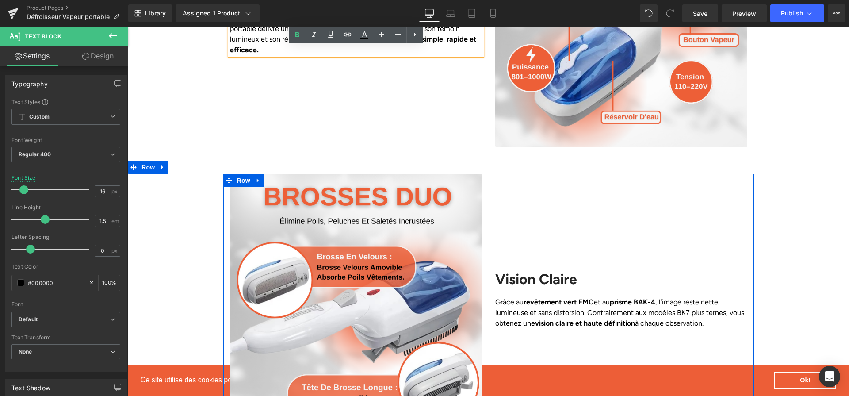
click at [550, 271] on h2 "Vision Claire" at bounding box center [621, 279] width 252 height 17
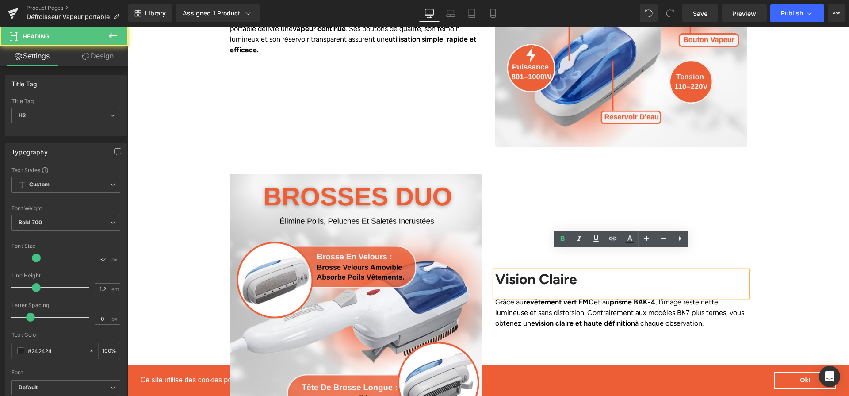
click at [550, 271] on h2 "Vision Claire" at bounding box center [621, 279] width 252 height 17
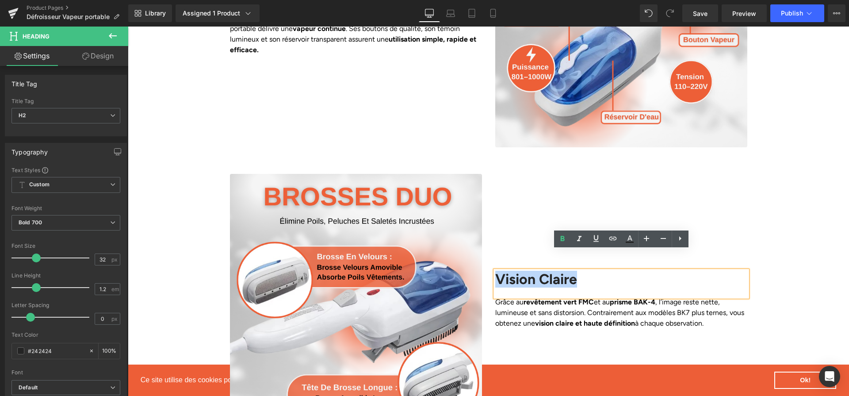
paste div
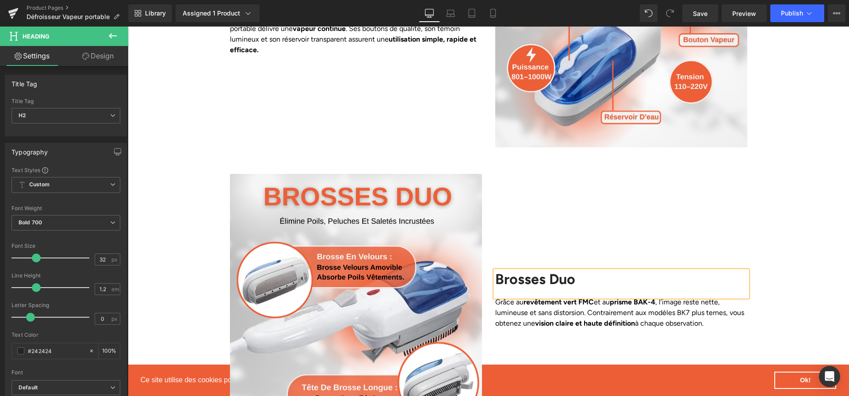
click at [545, 319] on strong "vision claire et haute définition" at bounding box center [585, 323] width 100 height 8
paste div
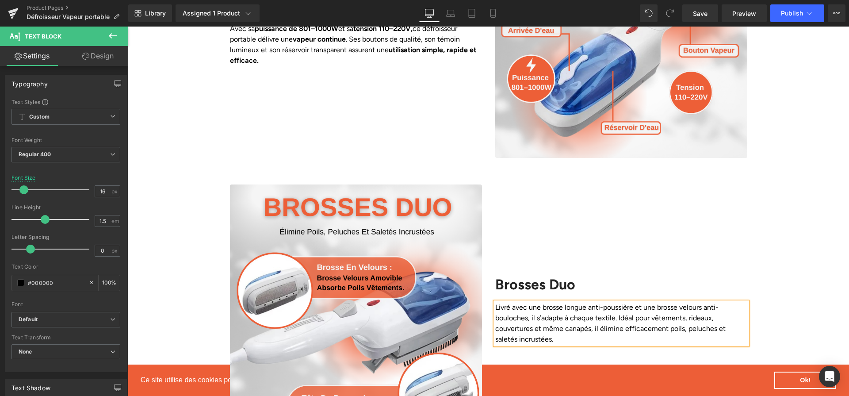
scroll to position [1016, 0]
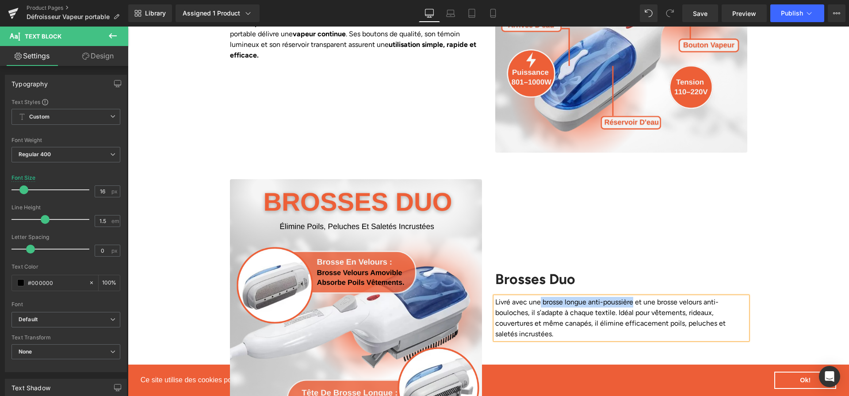
drag, startPoint x: 541, startPoint y: 285, endPoint x: 633, endPoint y: 285, distance: 92.8
click at [633, 297] on p "Livré avec une brosse longue anti-poussière et une brosse velours anti-bouloche…" at bounding box center [621, 318] width 252 height 42
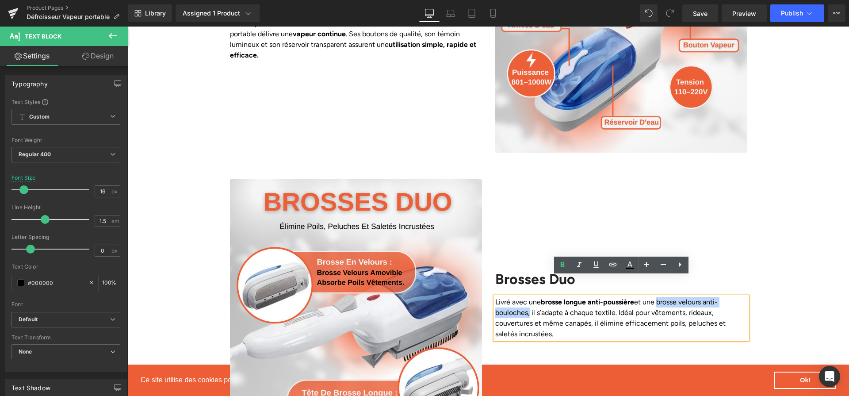
drag, startPoint x: 663, startPoint y: 282, endPoint x: 526, endPoint y: 295, distance: 137.6
click at [526, 297] on p "Livré avec une brosse longue anti-poussière et une brosse velours anti-bouloche…" at bounding box center [621, 318] width 252 height 42
drag, startPoint x: 575, startPoint y: 293, endPoint x: 616, endPoint y: 293, distance: 41.1
click at [616, 297] on p "Livré avec une brosse longue anti-poussière et une brosse velours anti-bouloche…" at bounding box center [621, 318] width 252 height 42
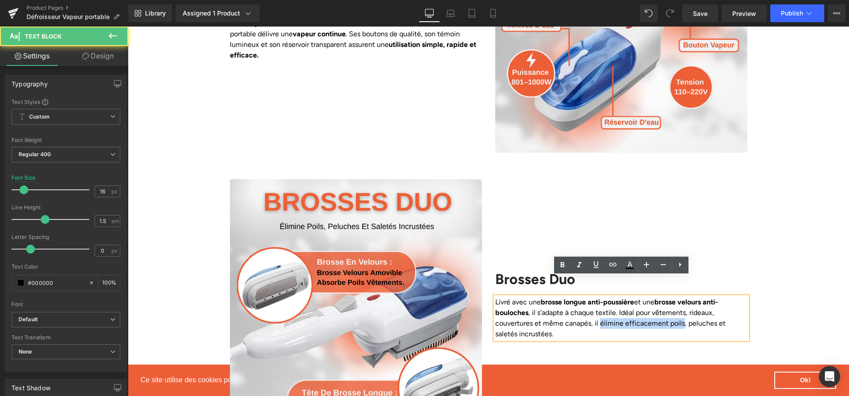
drag, startPoint x: 599, startPoint y: 302, endPoint x: 679, endPoint y: 307, distance: 80.2
click at [679, 307] on p "Livré avec une brosse longue anti-poussière et une brosse velours anti-bouloche…" at bounding box center [621, 318] width 252 height 42
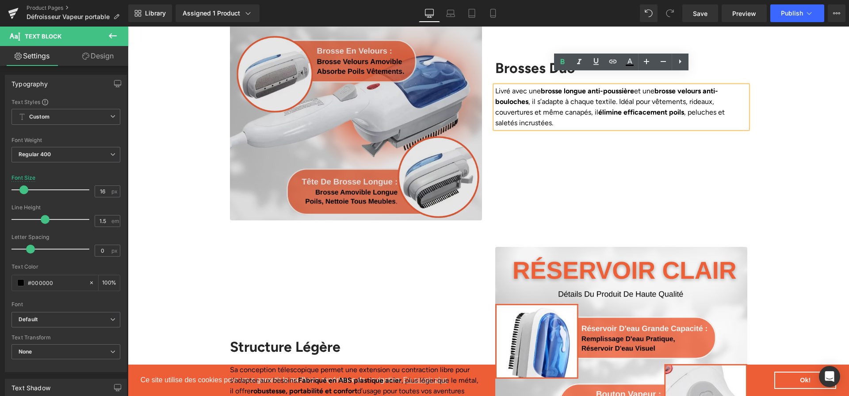
scroll to position [1232, 0]
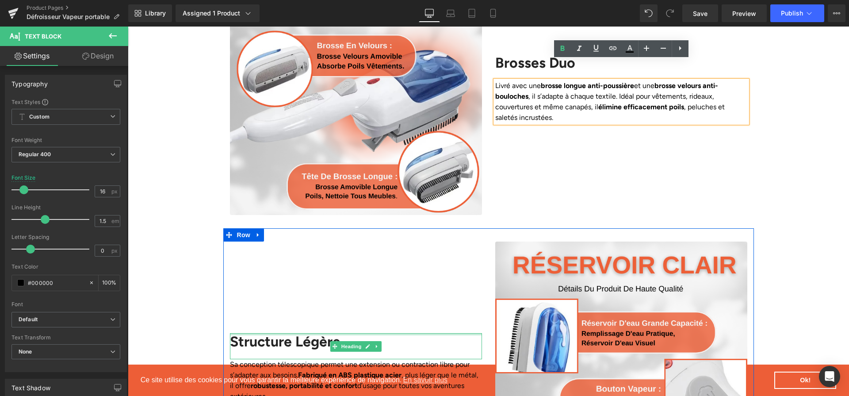
click at [302, 333] on div at bounding box center [356, 334] width 252 height 2
click at [302, 333] on h2 "Structure Légère" at bounding box center [356, 341] width 252 height 17
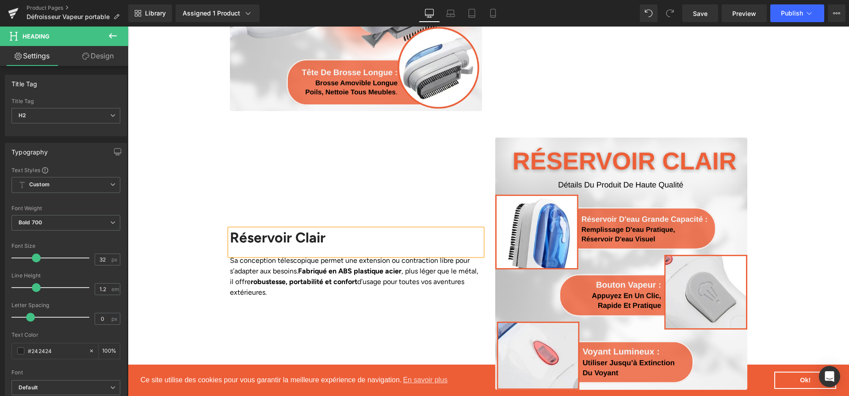
scroll to position [1370, 0]
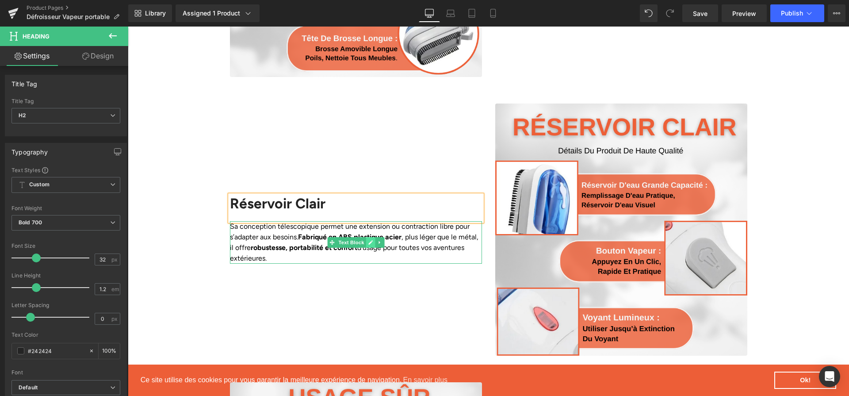
click at [370, 240] on icon at bounding box center [370, 242] width 5 height 5
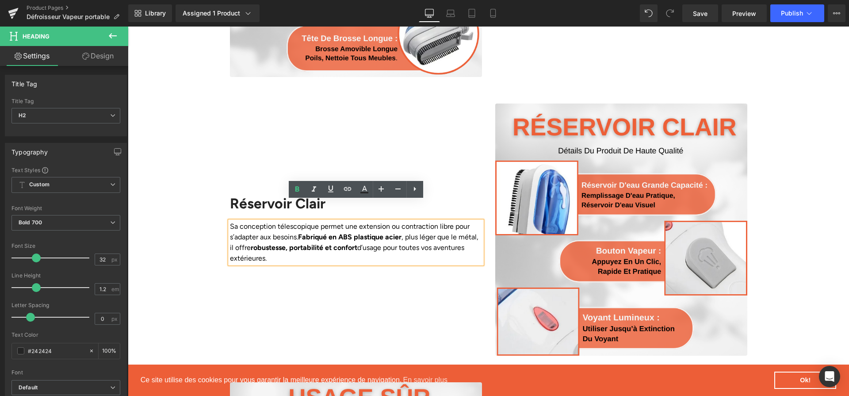
click at [370, 223] on p "Sa conception télescopique permet une extension ou contraction libre pour s’ada…" at bounding box center [356, 242] width 252 height 42
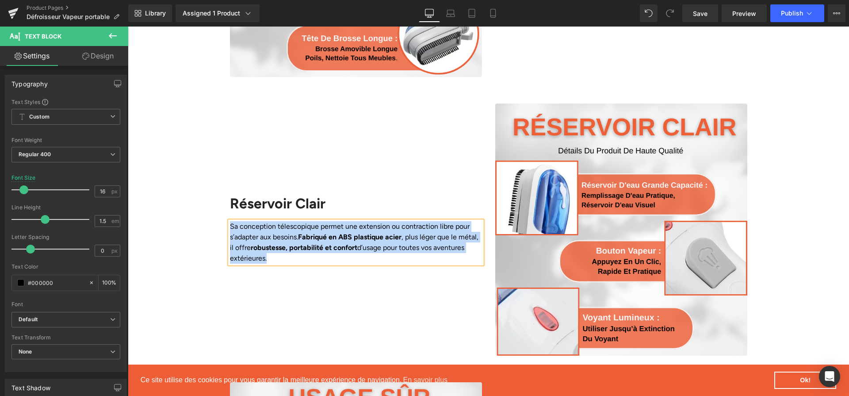
paste div
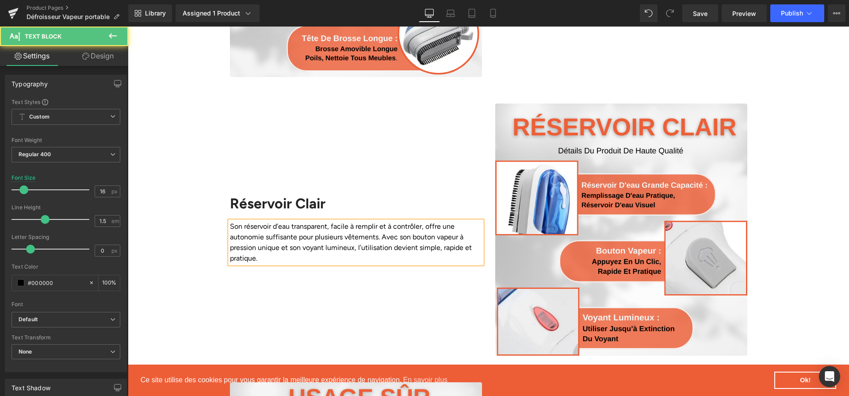
drag, startPoint x: 243, startPoint y: 204, endPoint x: 282, endPoint y: 208, distance: 38.6
click at [276, 221] on p "Son réservoir d’eau transparent, facile à remplir et à contrôler, offre une aut…" at bounding box center [356, 242] width 252 height 42
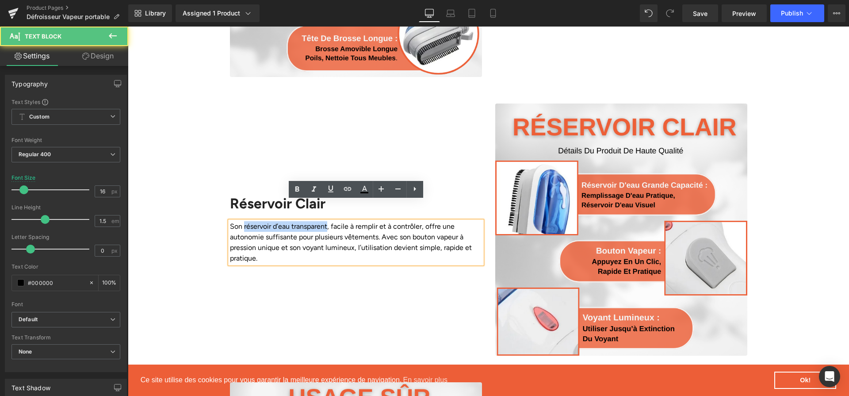
drag, startPoint x: 328, startPoint y: 206, endPoint x: 245, endPoint y: 205, distance: 82.7
click at [245, 221] on p "Son réservoir d’eau transparent, facile à remplir et à contrôler, offre une aut…" at bounding box center [356, 242] width 252 height 42
drag, startPoint x: 229, startPoint y: 214, endPoint x: 323, endPoint y: 216, distance: 93.3
click at [323, 221] on p "Son réservoir d’eau transparent , facile à remplir et à contrôler, offre une au…" at bounding box center [356, 242] width 252 height 42
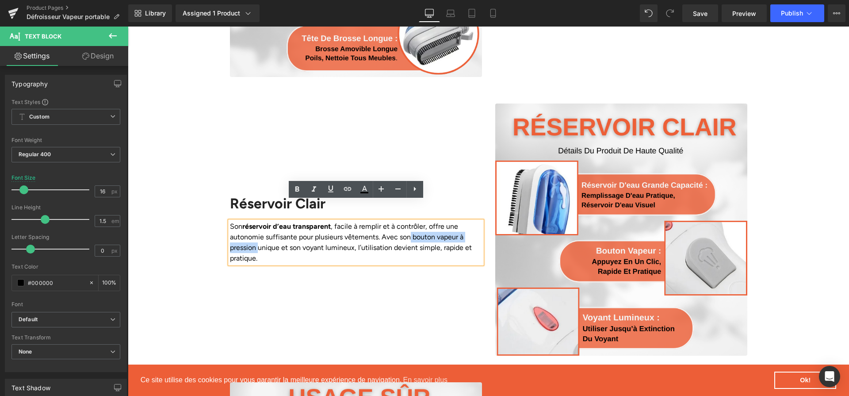
drag, startPoint x: 408, startPoint y: 217, endPoint x: 258, endPoint y: 230, distance: 150.4
click at [258, 230] on p "Son réservoir d’eau transparent , facile à remplir et à contrôler, offre une au…" at bounding box center [356, 242] width 252 height 42
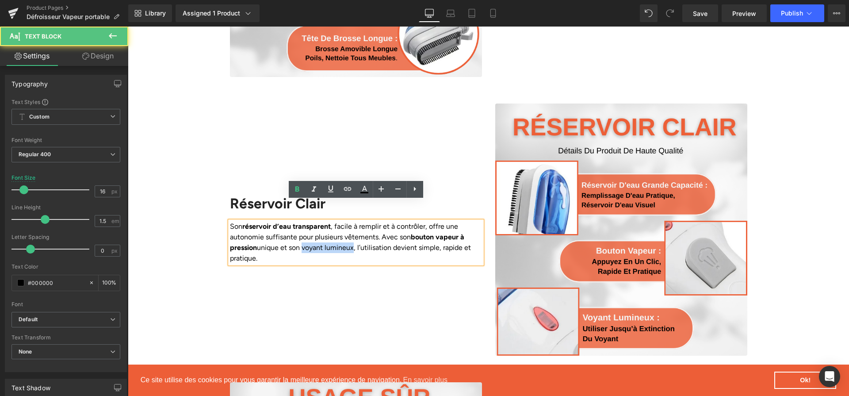
click at [356, 228] on p "Son réservoir d’eau transparent , facile à remplir et à contrôler, offre une au…" at bounding box center [356, 242] width 252 height 42
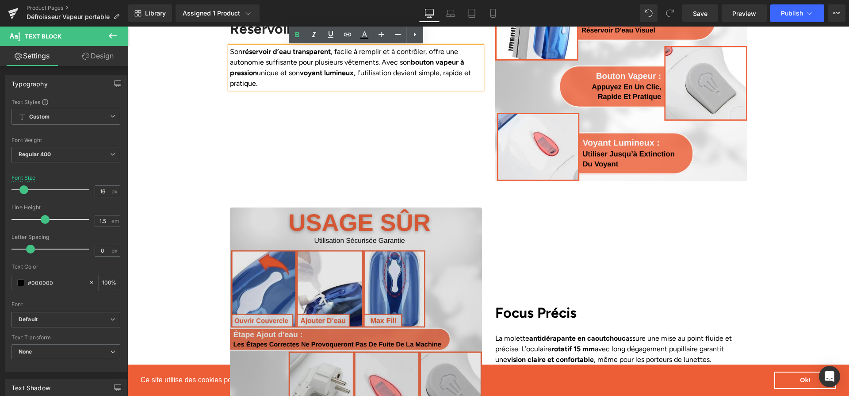
scroll to position [1569, 0]
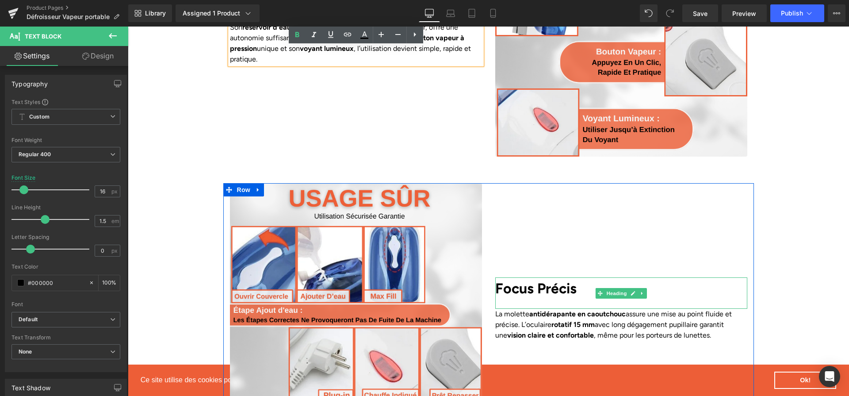
click at [546, 280] on b "Focus Précis" at bounding box center [535, 288] width 81 height 17
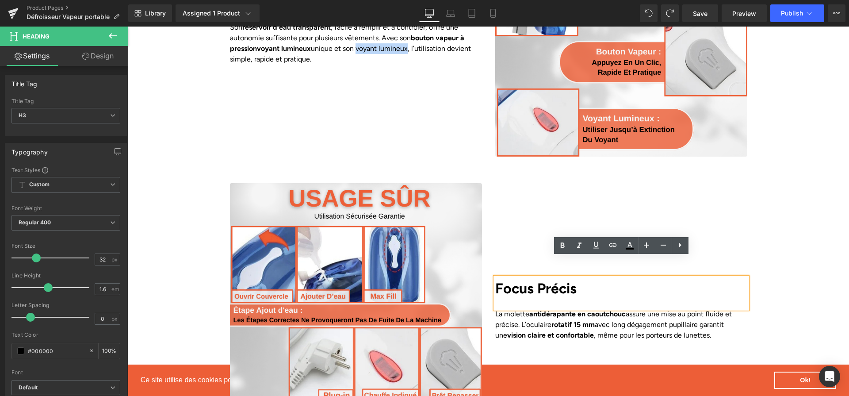
click at [535, 280] on b "Focus Précis" at bounding box center [535, 288] width 81 height 17
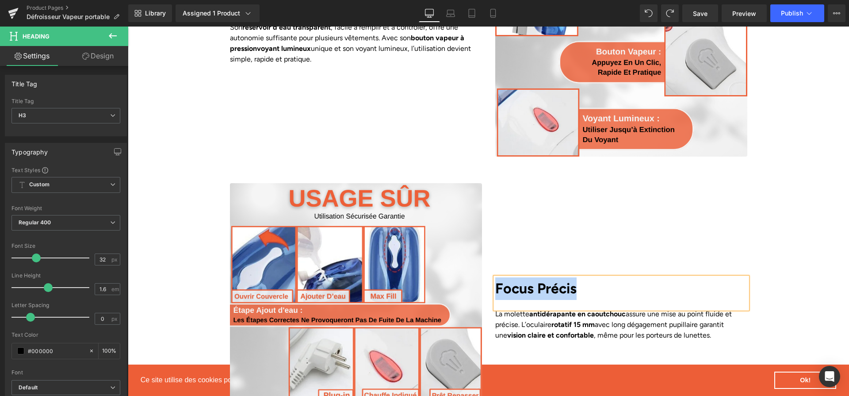
paste div
click at [638, 319] on link at bounding box center [635, 324] width 9 height 11
click at [633, 309] on p "La molette antidérapante en caoutchouc assure une mise au point fluide et préci…" at bounding box center [621, 325] width 252 height 32
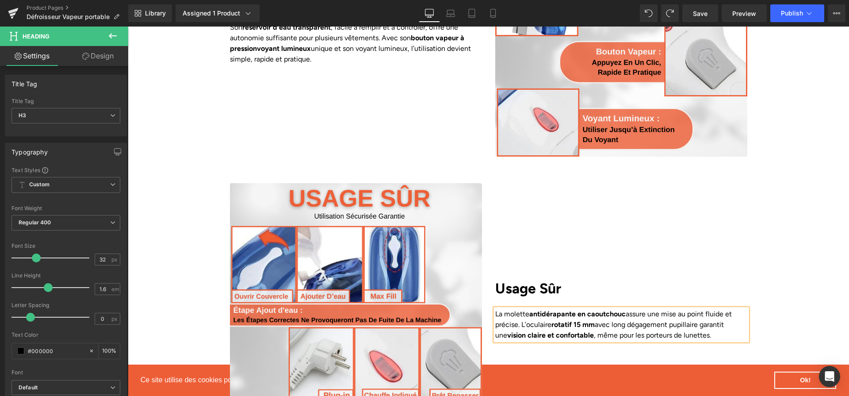
click at [633, 309] on p "La molette antidérapante en caoutchouc assure une mise au point fluide et préci…" at bounding box center [621, 325] width 252 height 32
paste div
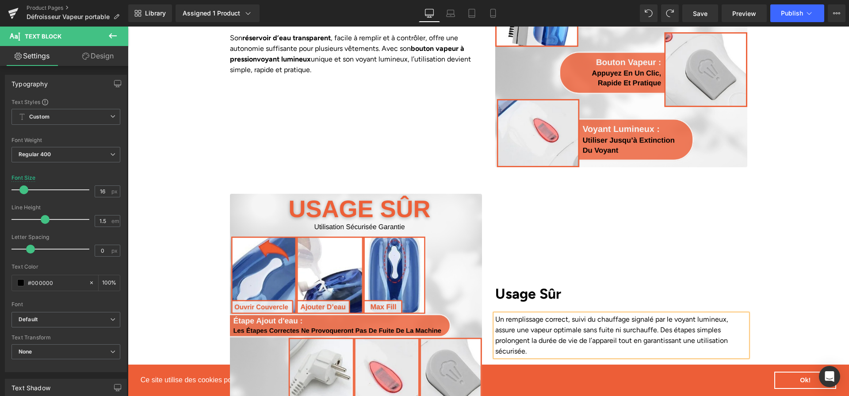
scroll to position [1563, 0]
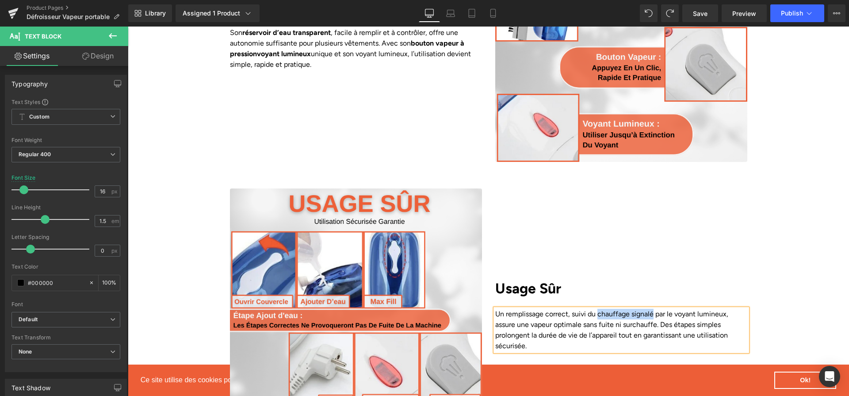
drag, startPoint x: 597, startPoint y: 294, endPoint x: 651, endPoint y: 295, distance: 54.4
click at [651, 309] on p "Un remplissage correct, suivi du chauffage signalé par le voyant lumineux, assu…" at bounding box center [621, 330] width 252 height 42
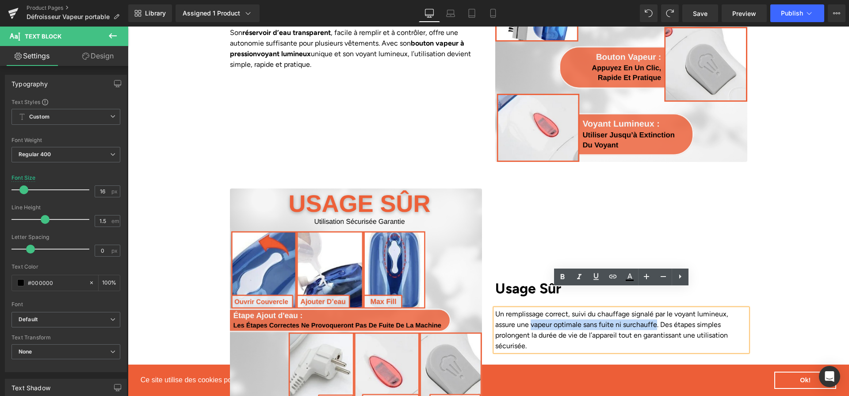
drag, startPoint x: 531, startPoint y: 305, endPoint x: 655, endPoint y: 305, distance: 124.6
click at [655, 309] on p "Un remplissage correct, suivi du chauffage signalé par le voyant lumineux, assu…" at bounding box center [621, 330] width 252 height 42
drag, startPoint x: 686, startPoint y: 304, endPoint x: 579, endPoint y: 313, distance: 107.8
click at [579, 313] on p "Un remplissage correct, suivi du chauffage signalé par le voyant lumineux, assu…" at bounding box center [621, 330] width 252 height 42
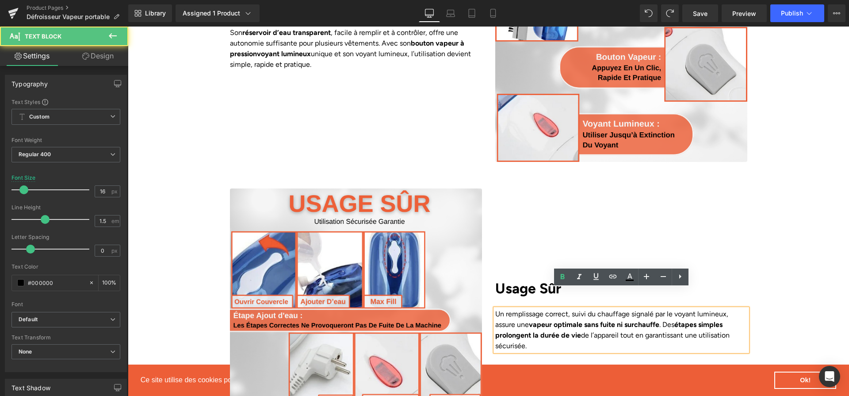
drag, startPoint x: 688, startPoint y: 317, endPoint x: 701, endPoint y: 324, distance: 14.6
click at [701, 324] on p "Un remplissage correct, suivi du chauffage signalé par le voyant lumineux, assu…" at bounding box center [621, 330] width 252 height 42
drag, startPoint x: 707, startPoint y: 320, endPoint x: 708, endPoint y: 325, distance: 5.4
click at [708, 325] on p "Un remplissage correct, suivi du chauffage signalé par le voyant lumineux, assu…" at bounding box center [621, 330] width 252 height 42
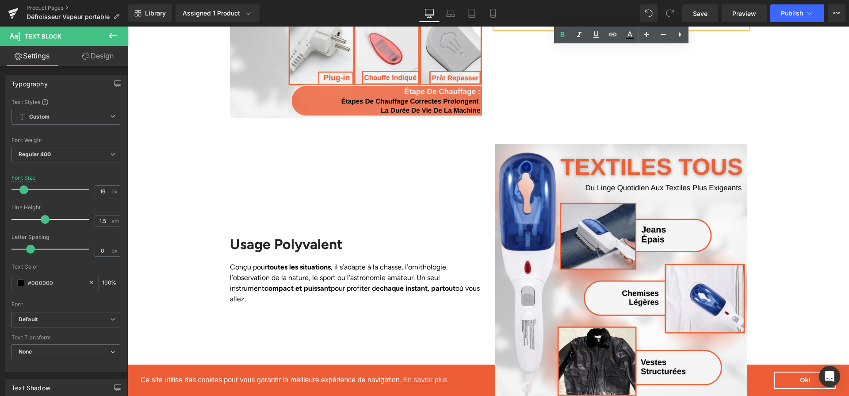
scroll to position [1887, 0]
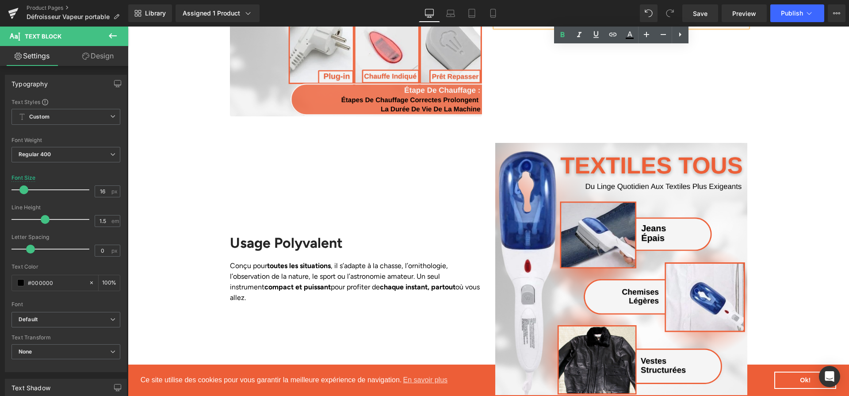
click at [311, 234] on h2 "Usage Polyvalent" at bounding box center [356, 242] width 252 height 17
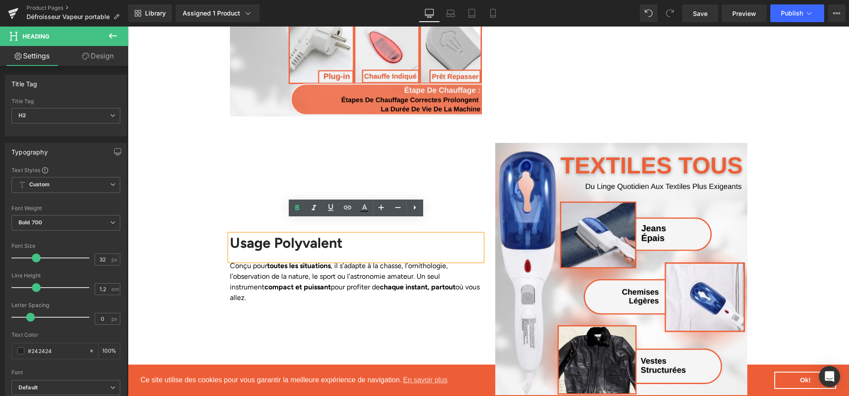
click at [311, 234] on h2 "Usage Polyvalent" at bounding box center [356, 242] width 252 height 17
paste div
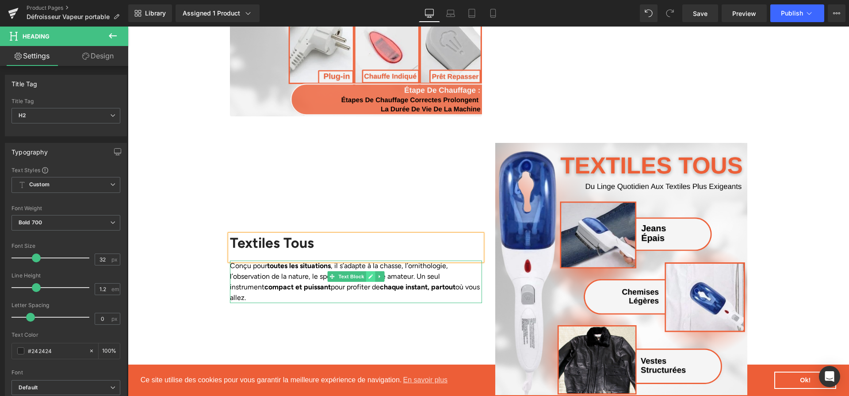
click at [368, 274] on icon at bounding box center [370, 276] width 4 height 4
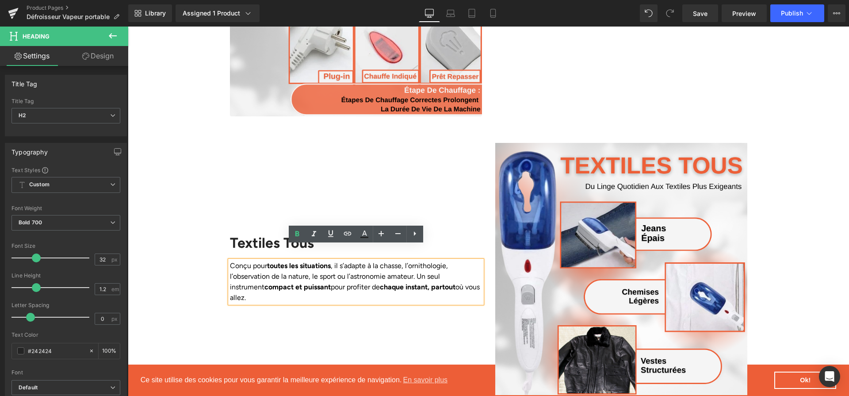
click at [368, 263] on p "Conçu pour toutes les situations , il s’adapte à la chasse, l’ornithologie, l’o…" at bounding box center [356, 281] width 252 height 42
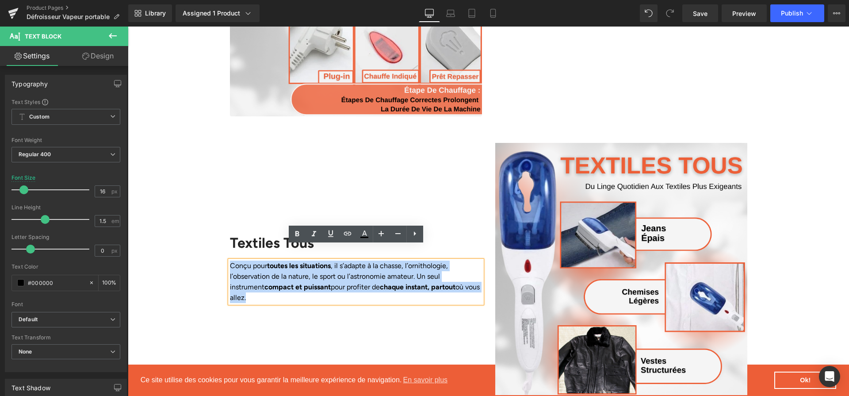
paste div
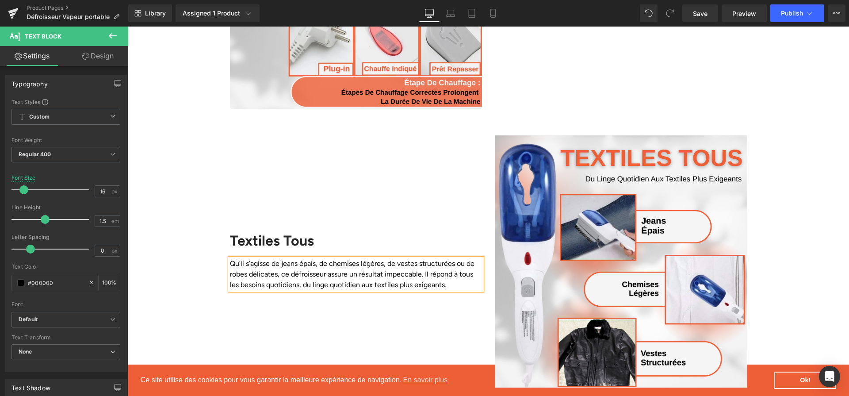
scroll to position [1888, 0]
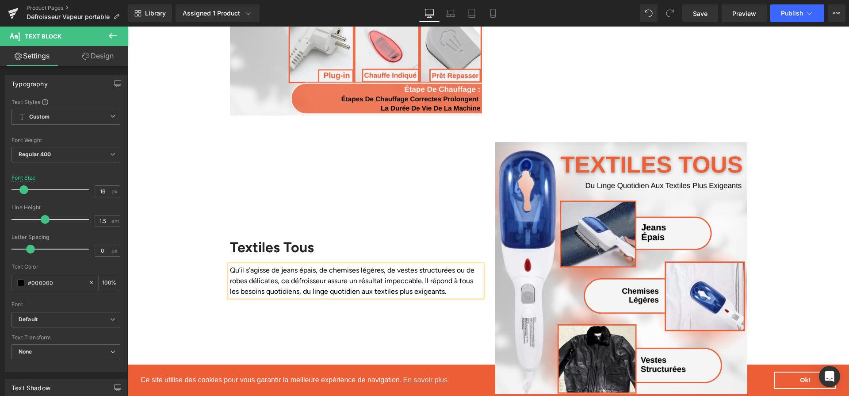
click at [275, 265] on p "Qu’il s’agisse de jeans épais, de chemises légères, de vestes structurées ou de…" at bounding box center [356, 281] width 252 height 32
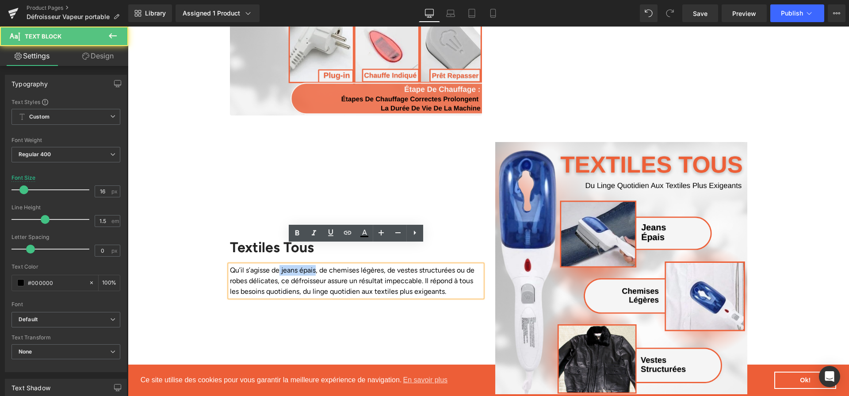
drag, startPoint x: 282, startPoint y: 249, endPoint x: 319, endPoint y: 252, distance: 37.2
click at [319, 265] on p "Qu’il s’agisse de jeans épais, de chemises légères, de vestes structurées ou de…" at bounding box center [356, 281] width 252 height 32
drag, startPoint x: 337, startPoint y: 249, endPoint x: 375, endPoint y: 255, distance: 37.9
click at [376, 265] on p "Qu’il s’agisse de jeans épais , de chemises légères, de vestes structurées ou d…" at bounding box center [356, 281] width 252 height 32
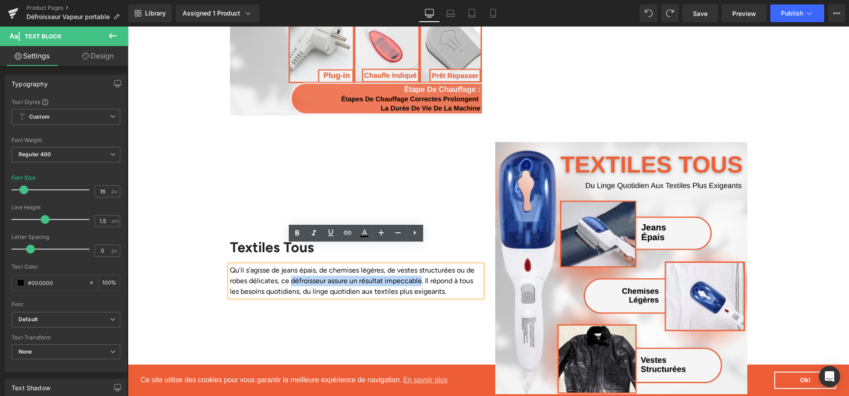
drag, startPoint x: 291, startPoint y: 258, endPoint x: 422, endPoint y: 263, distance: 130.5
click at [422, 265] on p "Qu’il s’agisse de jeans épais, de chemises légères, de vestes structurées ou de…" at bounding box center [356, 281] width 252 height 32
drag, startPoint x: 314, startPoint y: 270, endPoint x: 230, endPoint y: 271, distance: 84.4
click at [230, 271] on p "Qu’il s’agisse de jeans épais, de chemises légères, de vestes structurées ou de…" at bounding box center [356, 281] width 252 height 32
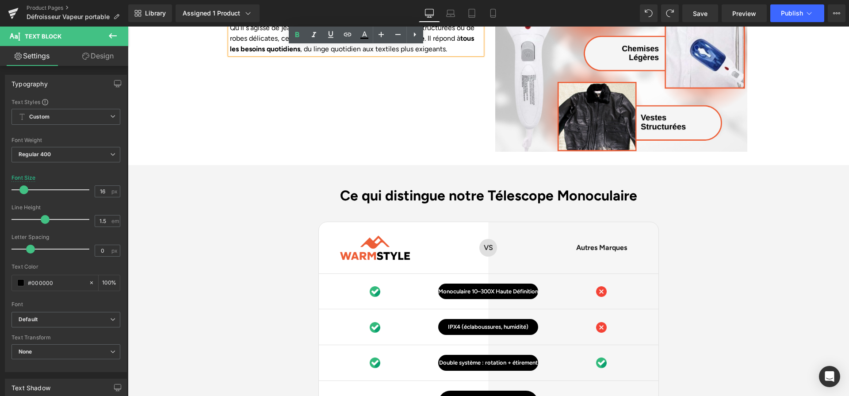
scroll to position [2134, 0]
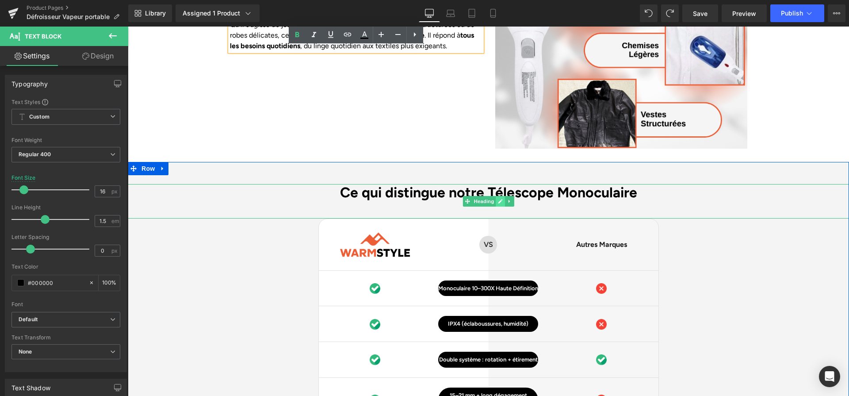
click at [503, 198] on icon at bounding box center [500, 200] width 5 height 5
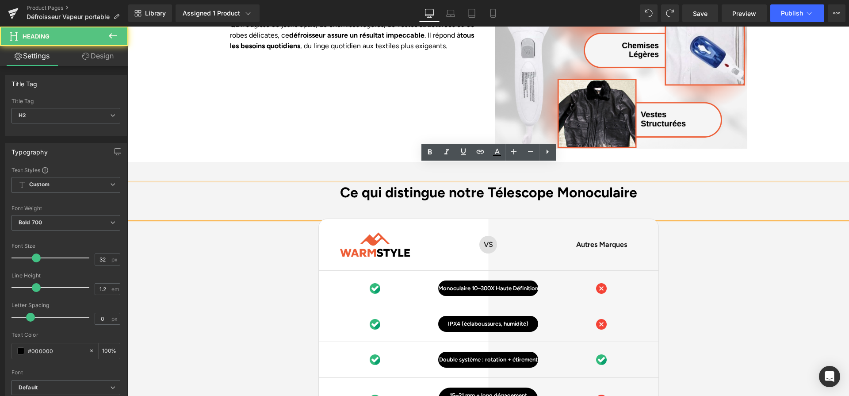
drag, startPoint x: 487, startPoint y: 174, endPoint x: 643, endPoint y: 183, distance: 156.3
click at [643, 184] on div "Ce qui distingue notre Télescope Monoculaire" at bounding box center [488, 201] width 721 height 34
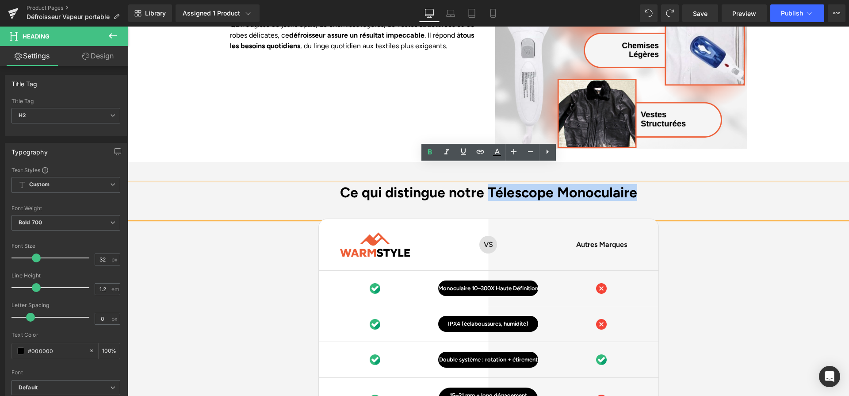
paste div
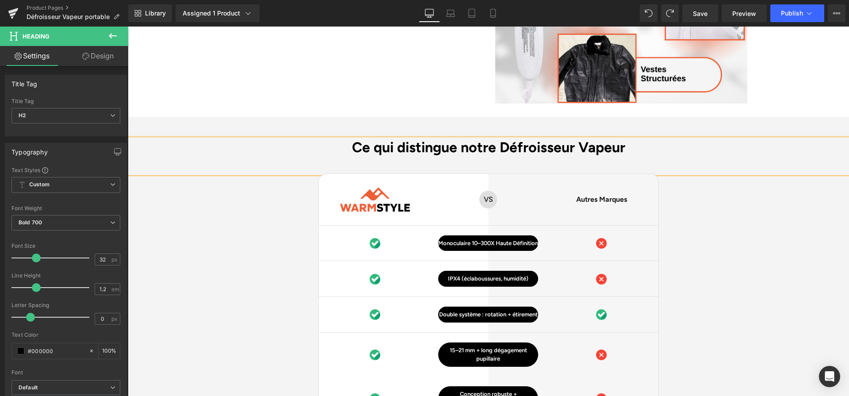
scroll to position [2195, 0]
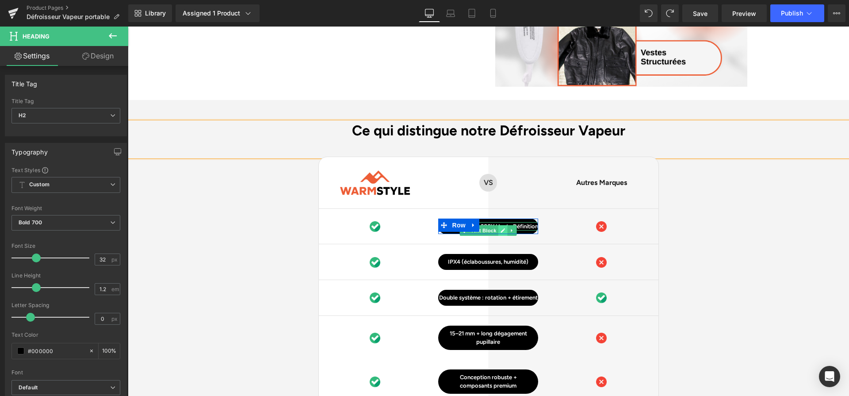
click at [503, 225] on link at bounding box center [502, 230] width 9 height 11
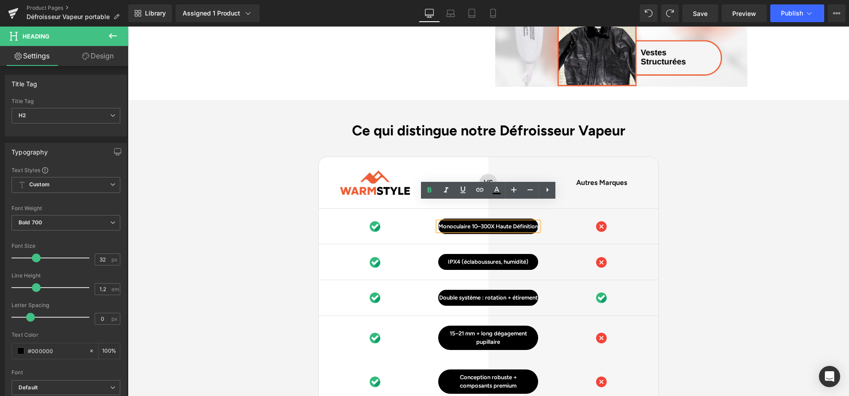
click at [503, 222] on p "Monoculaire 10–300X Haute Définition" at bounding box center [488, 226] width 100 height 9
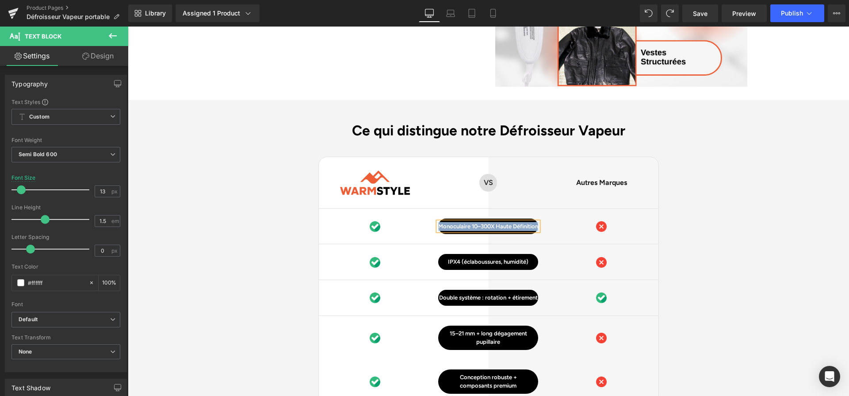
paste div
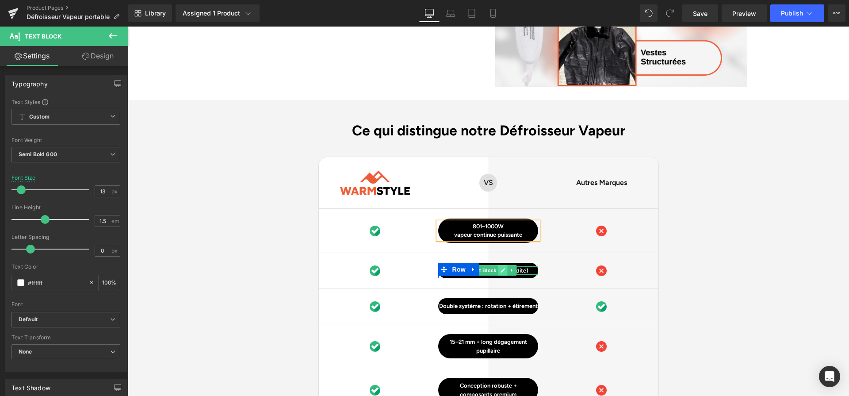
click at [499, 265] on link at bounding box center [502, 270] width 9 height 11
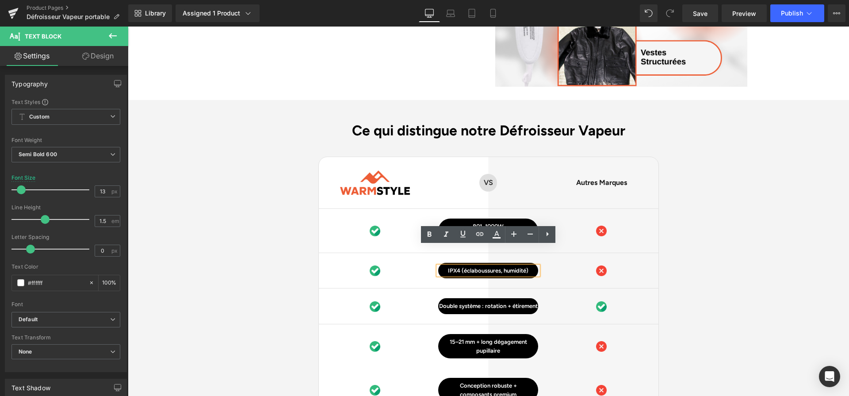
click at [499, 266] on p "IPX4 (éclaboussures, humidité)" at bounding box center [488, 270] width 100 height 9
paste div
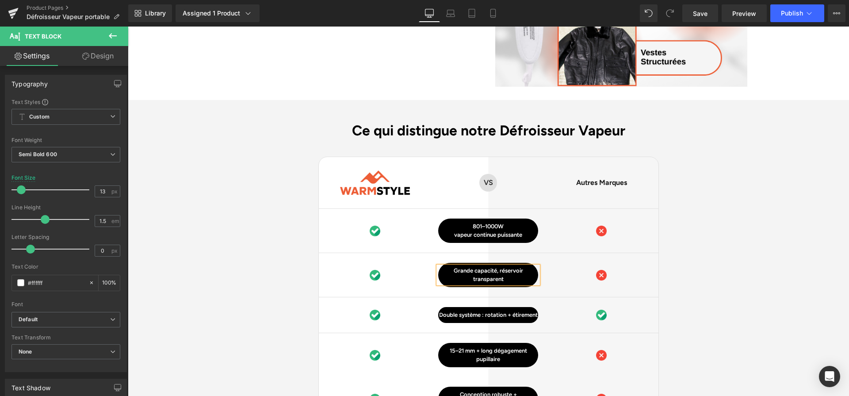
click at [500, 266] on p "Grande capacité, réservoir transparent" at bounding box center [488, 274] width 100 height 17
click at [500, 313] on link at bounding box center [502, 318] width 9 height 11
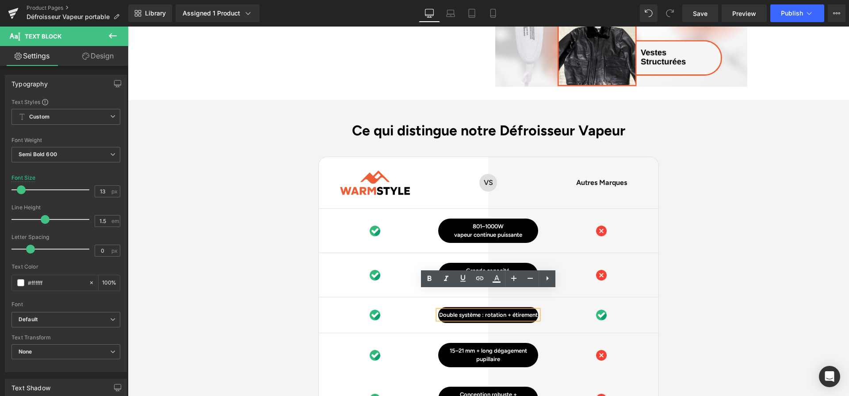
click at [500, 310] on p "Double système : rotation + étirement" at bounding box center [488, 314] width 100 height 9
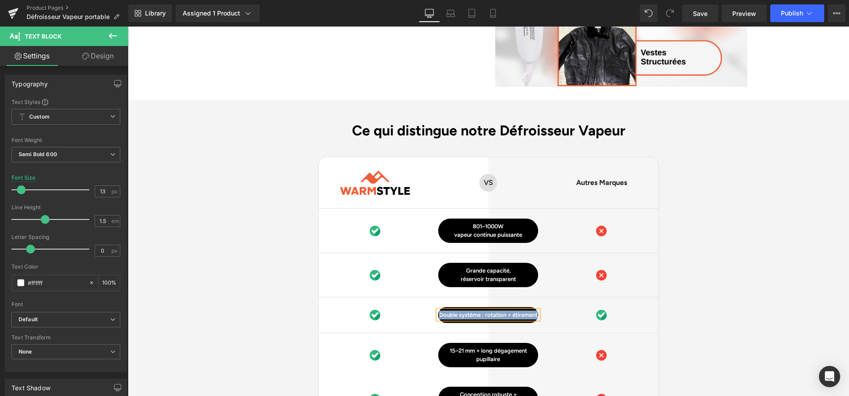
paste div
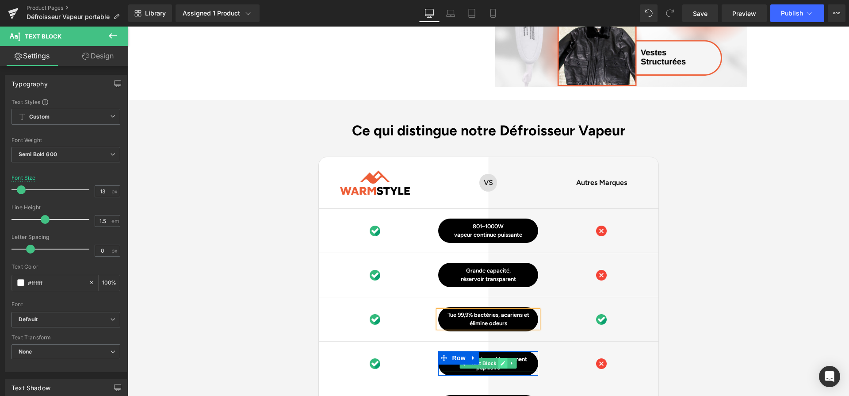
click at [500, 358] on link at bounding box center [502, 363] width 9 height 11
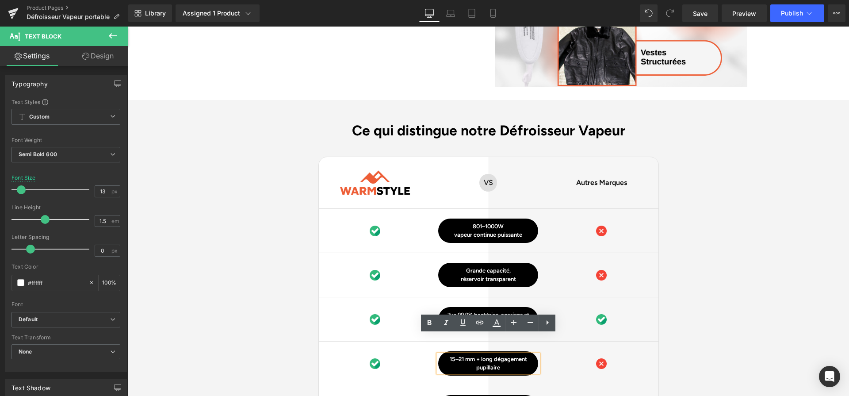
click at [500, 354] on p "15–21 mm + long dégagement pupillaire" at bounding box center [488, 362] width 100 height 17
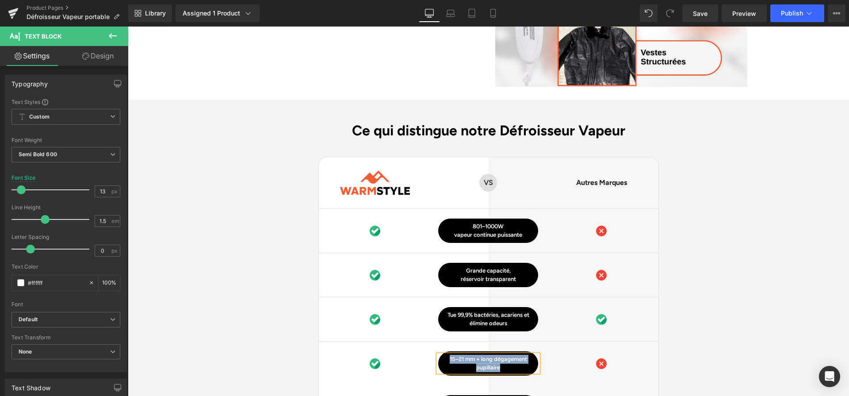
paste div
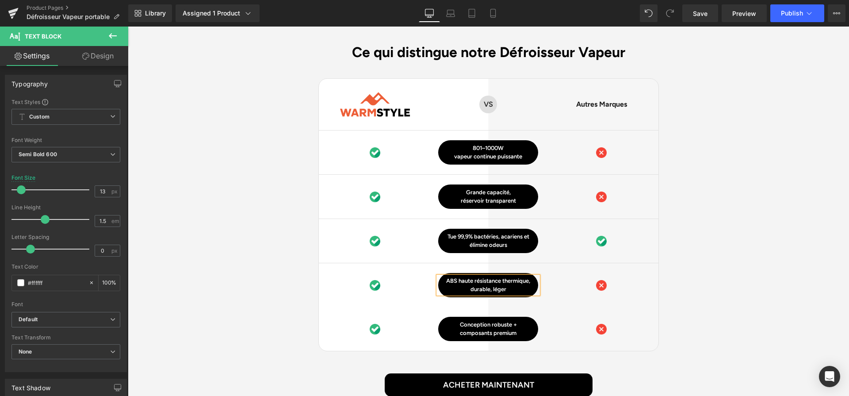
scroll to position [2278, 0]
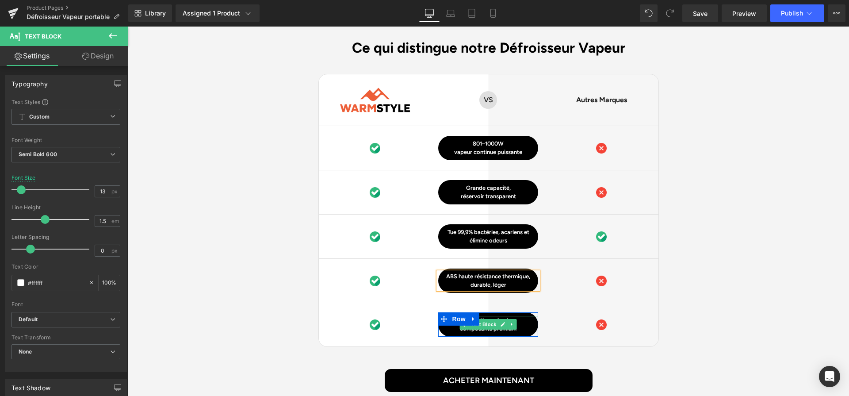
click at [501, 322] on icon at bounding box center [503, 324] width 4 height 4
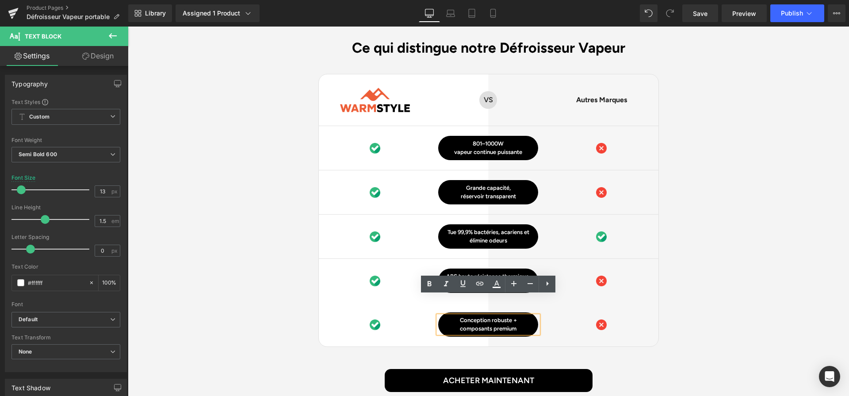
click at [501, 324] on p "composants premium" at bounding box center [488, 328] width 100 height 9
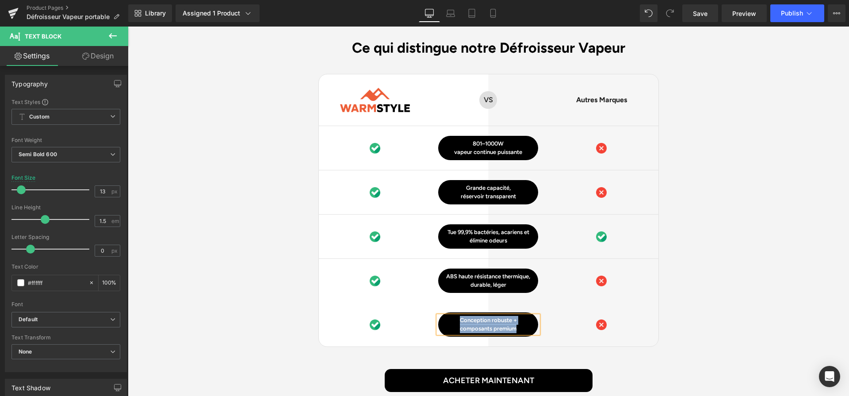
paste div
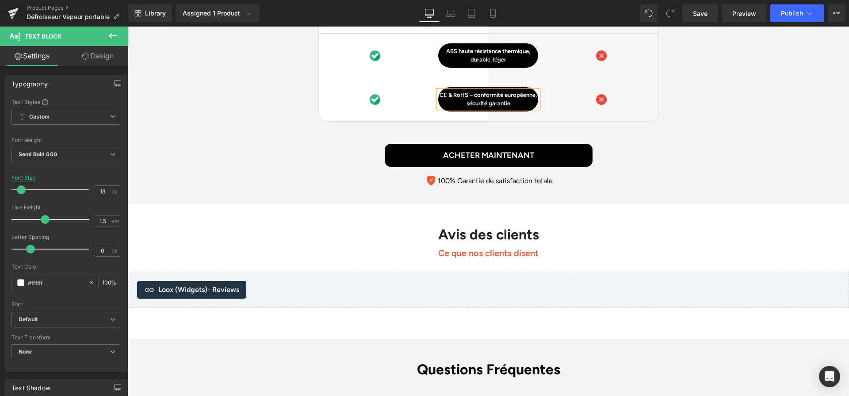
scroll to position [2696, 0]
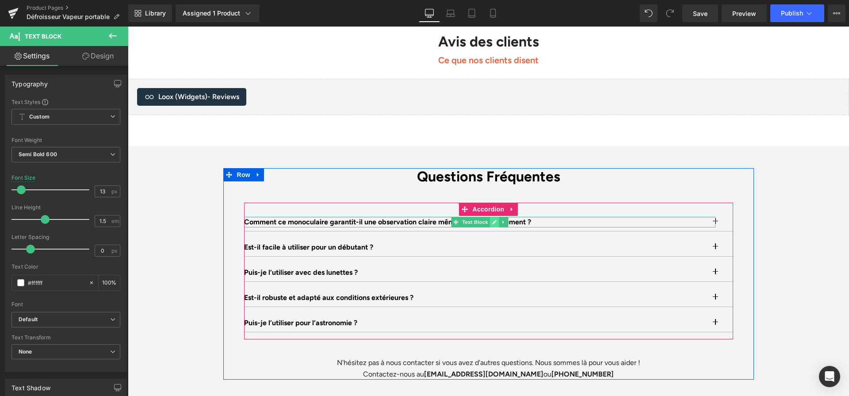
click at [497, 217] on link at bounding box center [493, 222] width 9 height 11
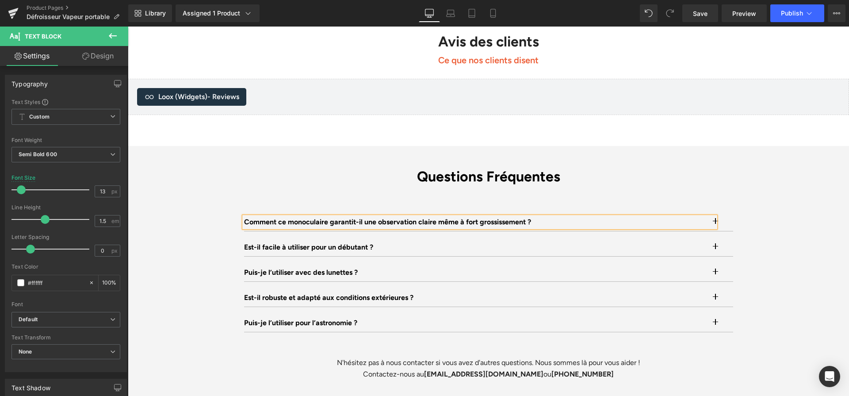
click at [497, 217] on p "Comment ce monoculaire garantit-il une observation claire même à fort grossisse…" at bounding box center [479, 222] width 471 height 11
paste div
click at [723, 213] on button "button" at bounding box center [724, 222] width 18 height 18
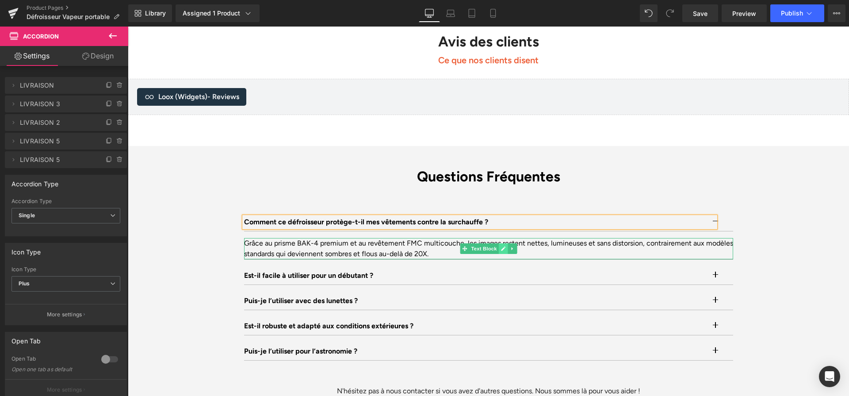
click at [504, 246] on icon at bounding box center [503, 248] width 4 height 4
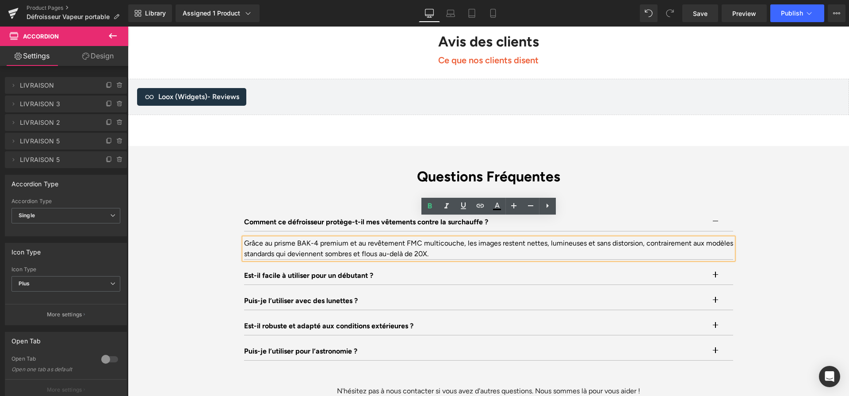
click at [504, 238] on div "Grâce au prisme BAK-4 premium et au revêtement FMC multicouche, les images rest…" at bounding box center [488, 248] width 489 height 21
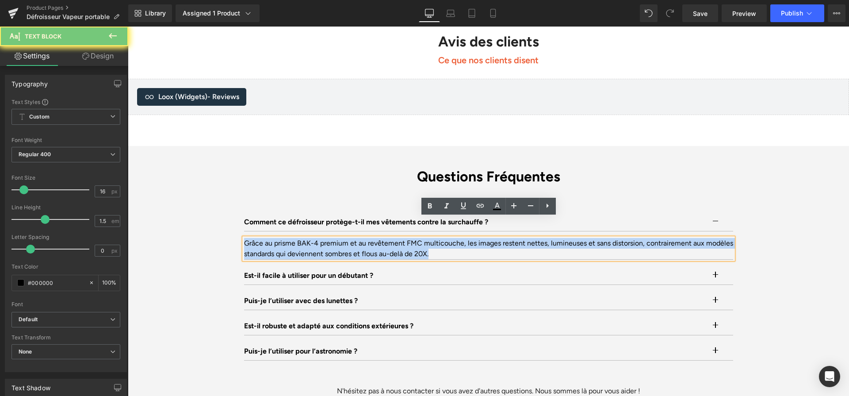
paste div
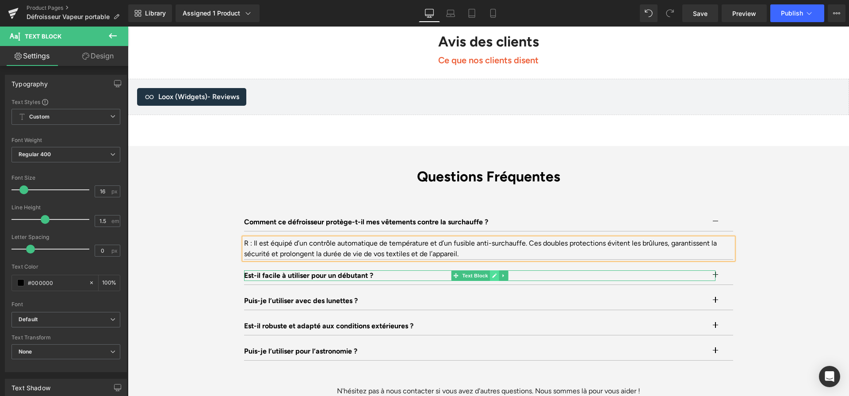
click at [492, 270] on link at bounding box center [493, 275] width 9 height 11
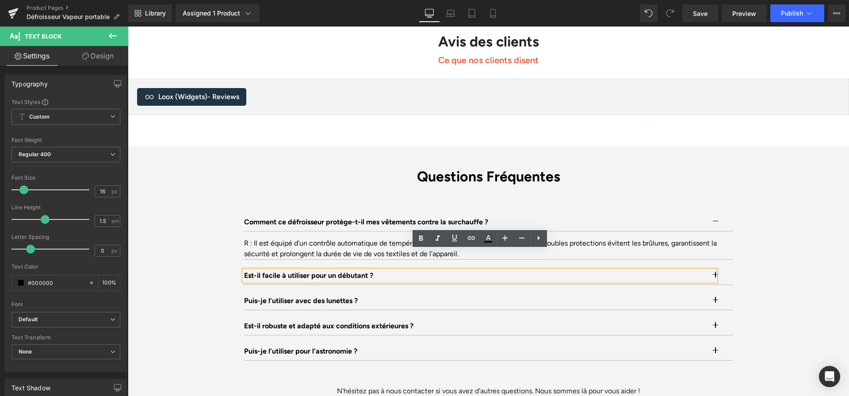
click at [369, 270] on p "Est-il facile à utiliser pour un débutant ?" at bounding box center [479, 275] width 471 height 11
paste div
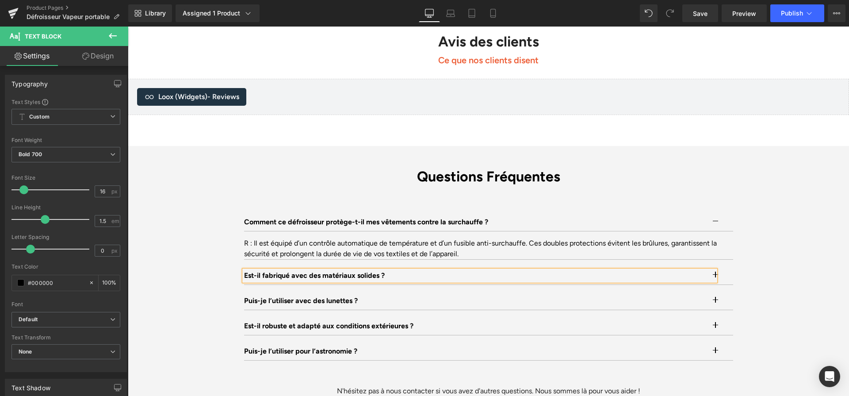
click at [719, 267] on button "button" at bounding box center [724, 276] width 18 height 18
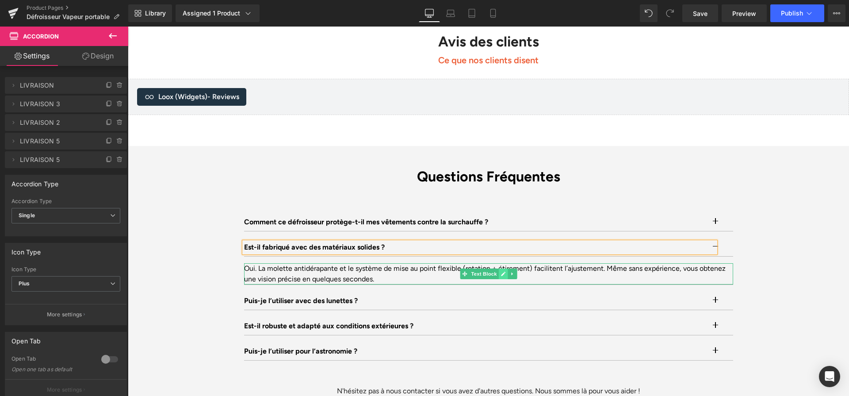
click at [503, 271] on icon at bounding box center [503, 273] width 4 height 4
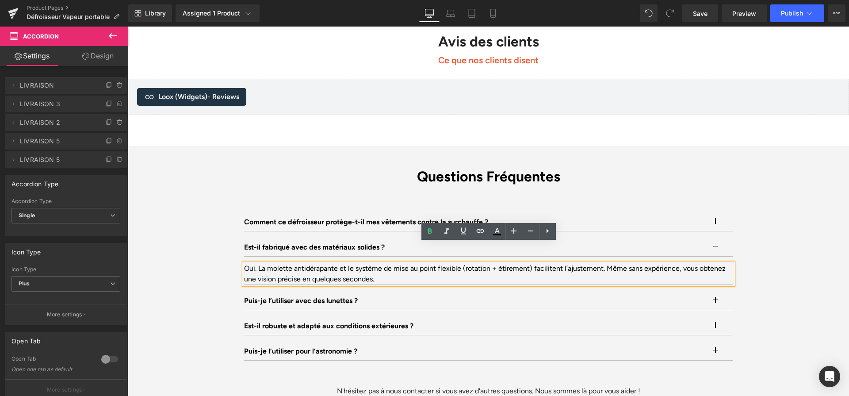
click at [503, 263] on div "Oui. La molette antidérapante et le système de mise au point flexible (rotation…" at bounding box center [488, 273] width 489 height 21
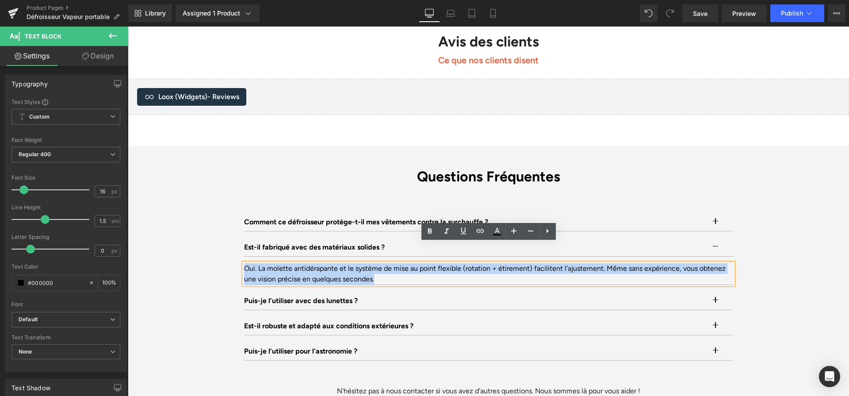
paste div
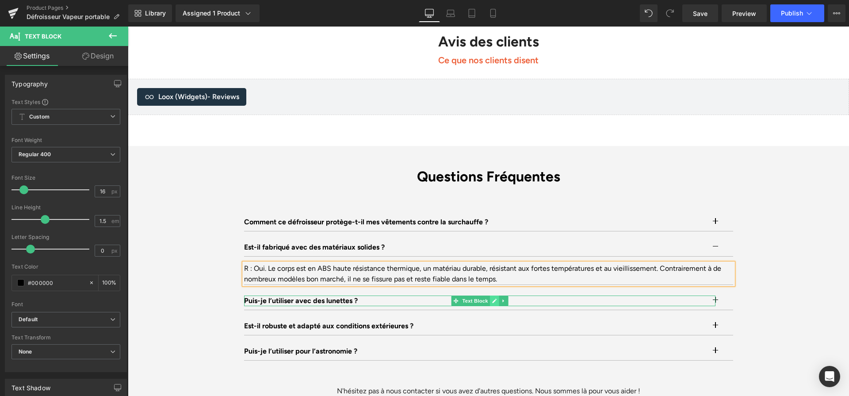
click at [495, 295] on link at bounding box center [493, 300] width 9 height 11
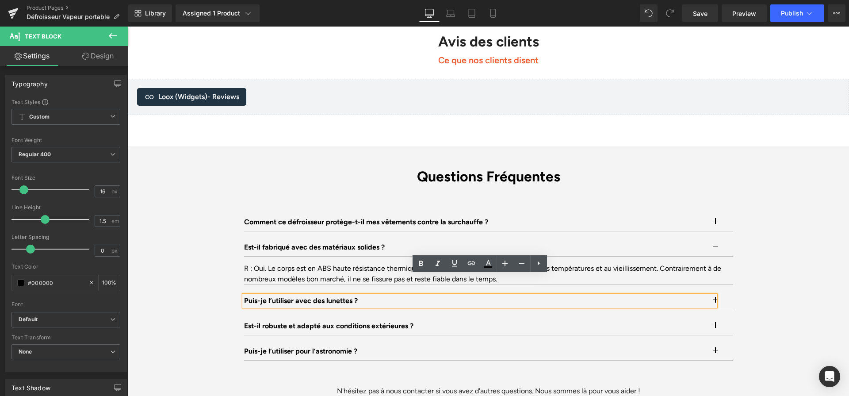
click at [412, 295] on p "Puis-je l’utiliser avec des lunettes ?" at bounding box center [479, 300] width 471 height 11
paste div
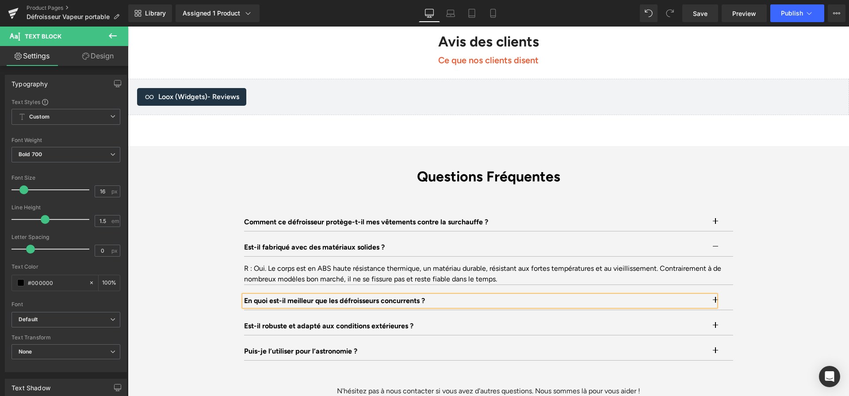
click at [724, 292] on button "button" at bounding box center [724, 301] width 18 height 18
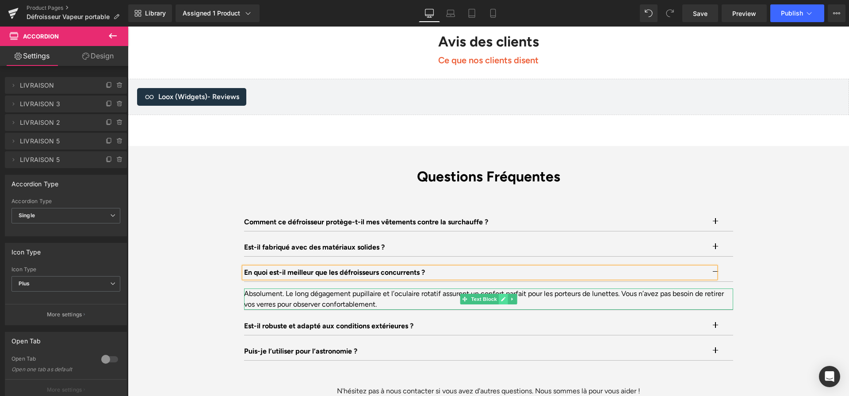
click at [504, 297] on icon at bounding box center [503, 299] width 4 height 4
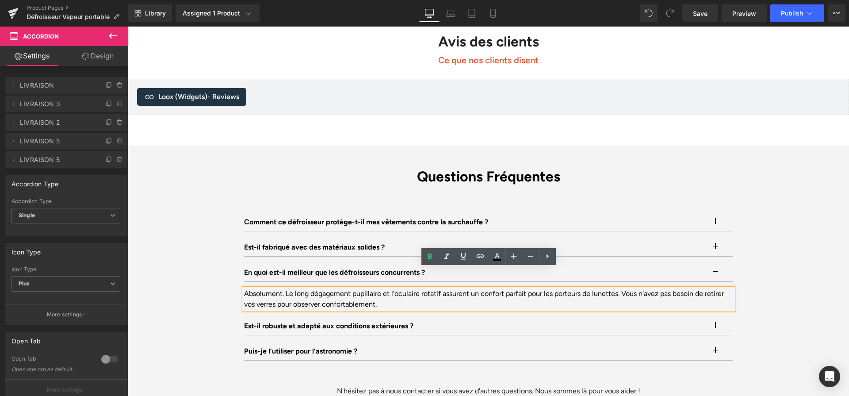
click at [505, 288] on div "Absolument. Le long dégagement pupillaire et l’oculaire rotatif assurent un con…" at bounding box center [488, 298] width 489 height 21
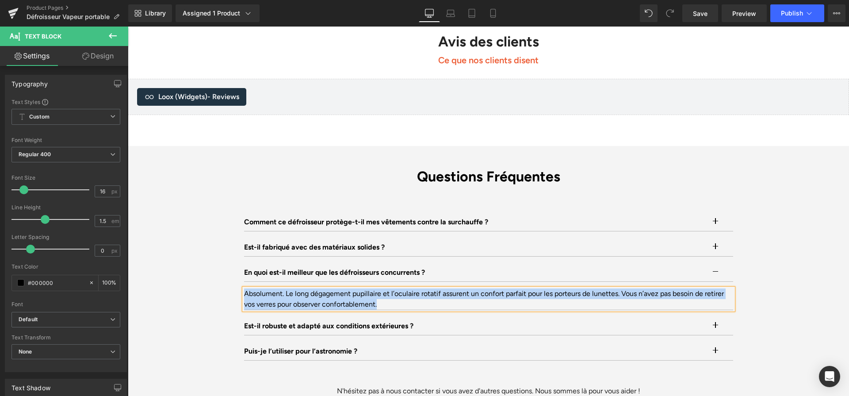
paste div
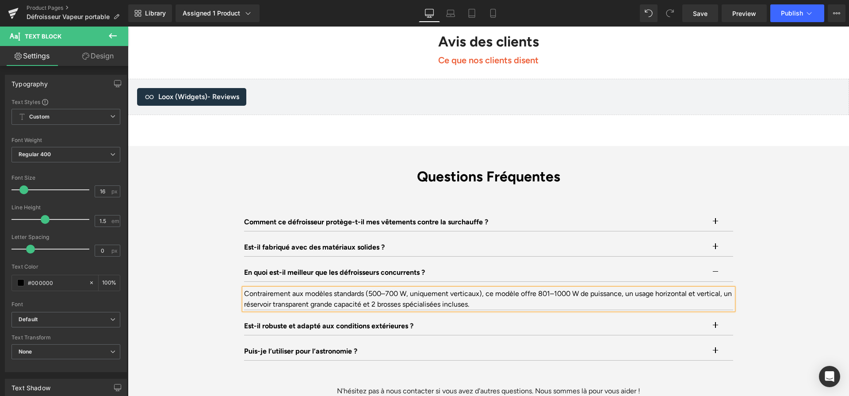
click at [719, 238] on button "button" at bounding box center [724, 247] width 18 height 18
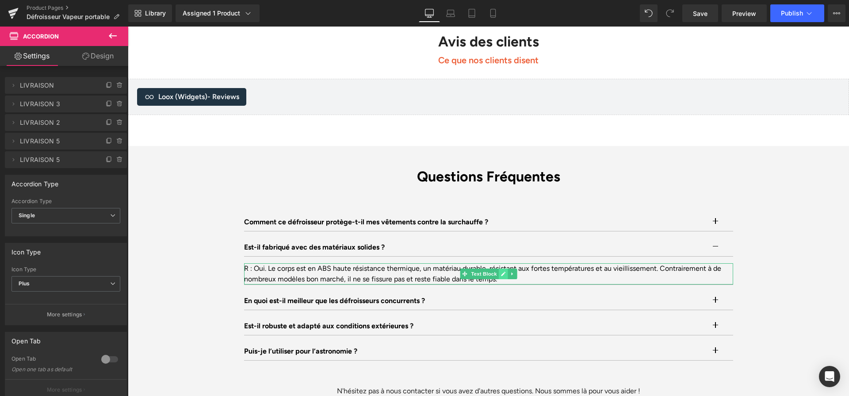
click at [500, 271] on icon at bounding box center [502, 273] width 5 height 5
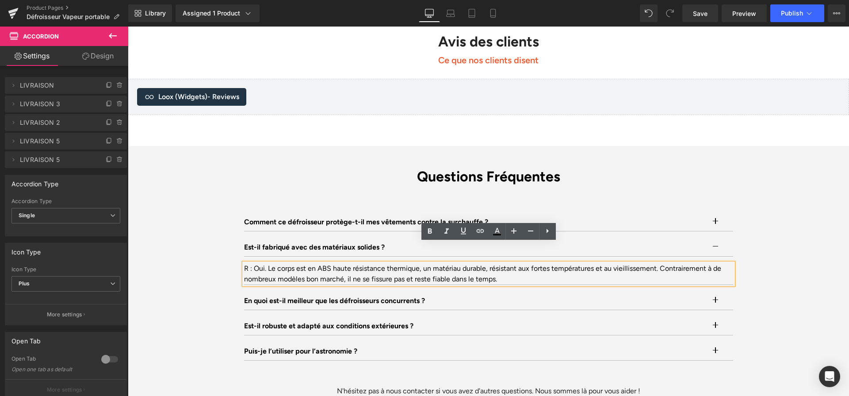
click at [255, 263] on div "R : Oui. Le corps est en ABS haute résistance thermique, un matériau durable, r…" at bounding box center [488, 273] width 489 height 21
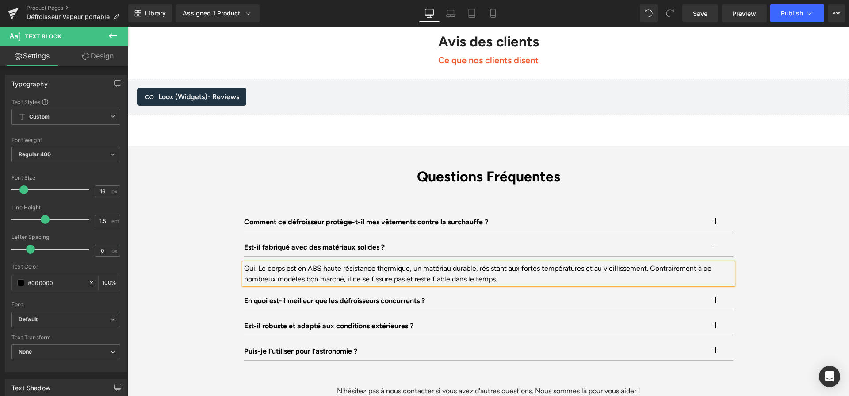
click at [725, 213] on button "button" at bounding box center [724, 222] width 18 height 18
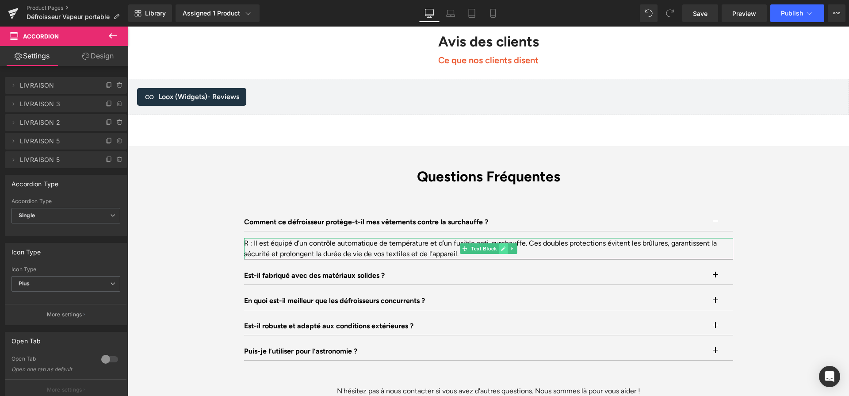
click at [507, 243] on link at bounding box center [502, 248] width 9 height 11
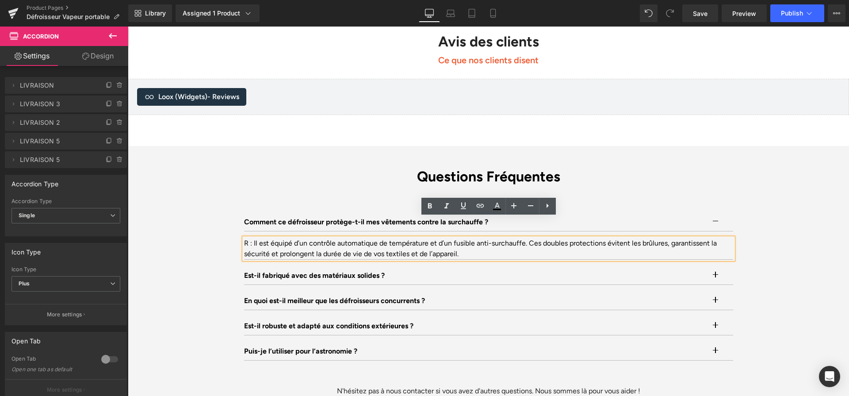
click at [255, 238] on div "R : Il est équipé d’un contrôle automatique de température et d’un fusible anti…" at bounding box center [488, 248] width 489 height 21
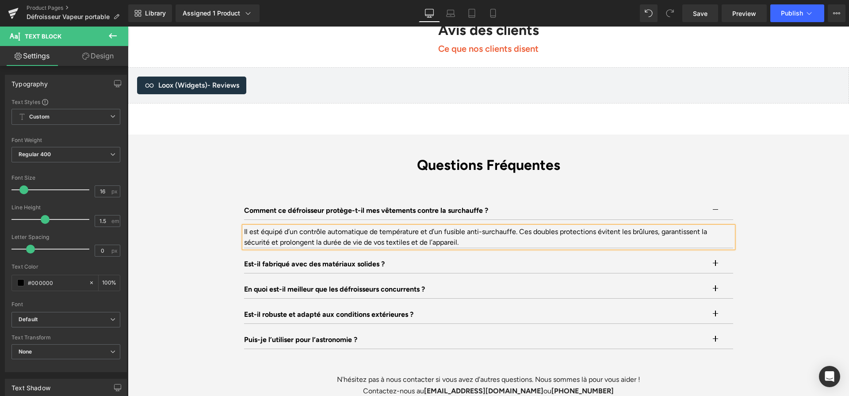
scroll to position [2709, 0]
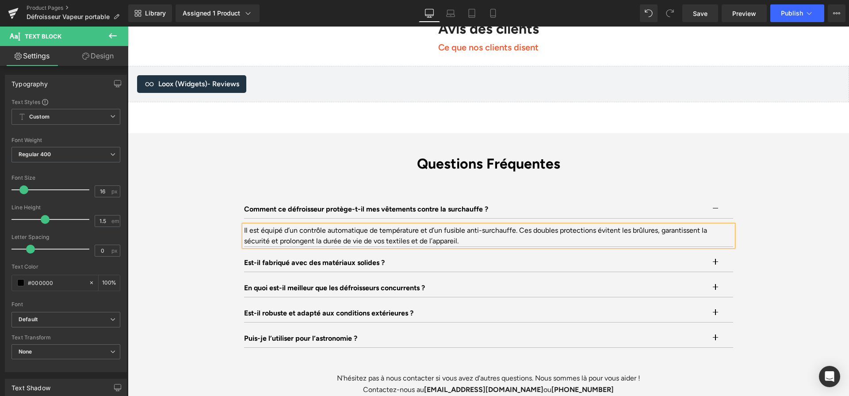
click at [720, 279] on button "button" at bounding box center [724, 288] width 18 height 18
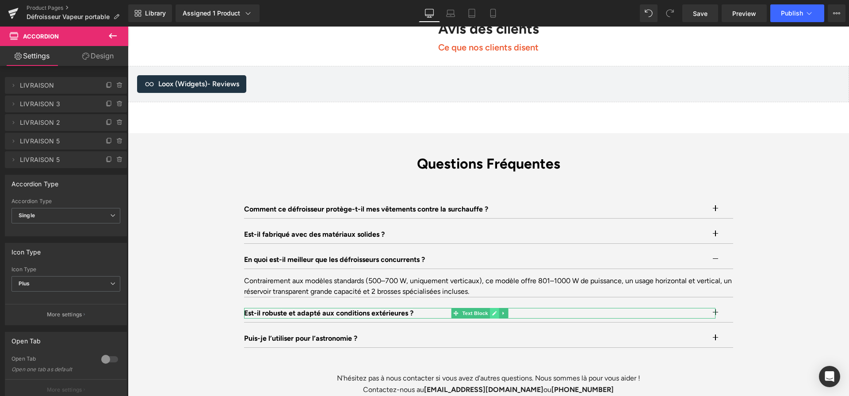
click at [495, 308] on link at bounding box center [493, 313] width 9 height 11
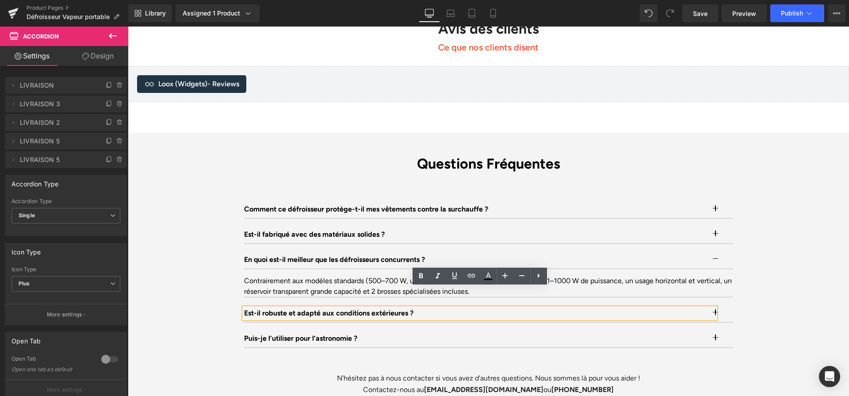
click at [482, 308] on p "Est-il robuste et adapté aux conditions extérieures ?" at bounding box center [479, 313] width 471 height 11
paste div
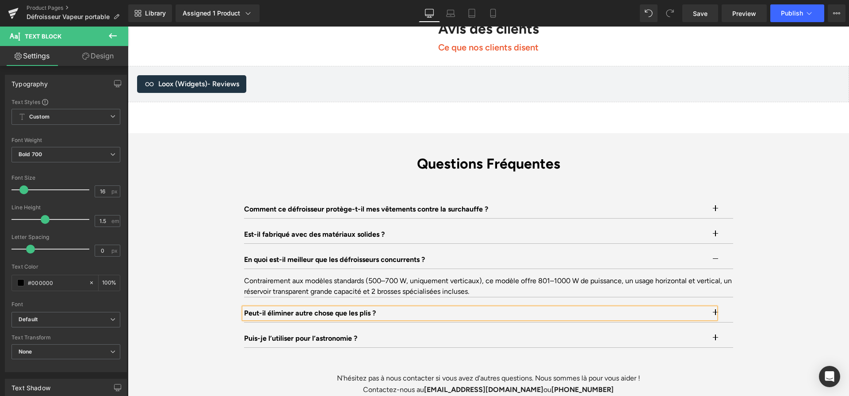
click at [721, 304] on button "button" at bounding box center [724, 313] width 18 height 18
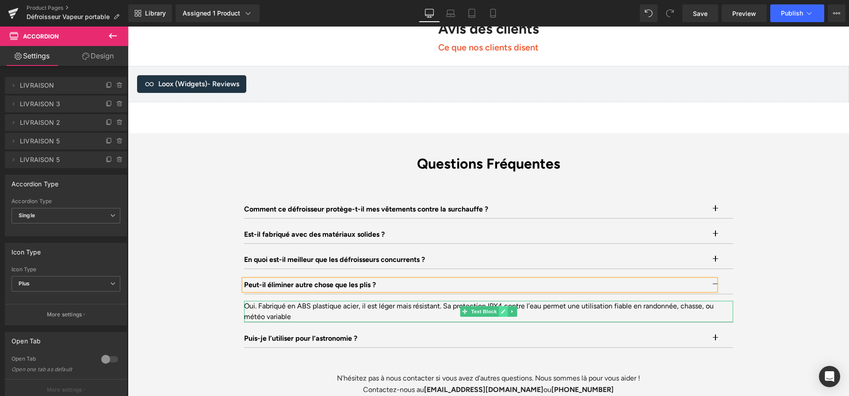
click at [502, 306] on link at bounding box center [502, 311] width 9 height 11
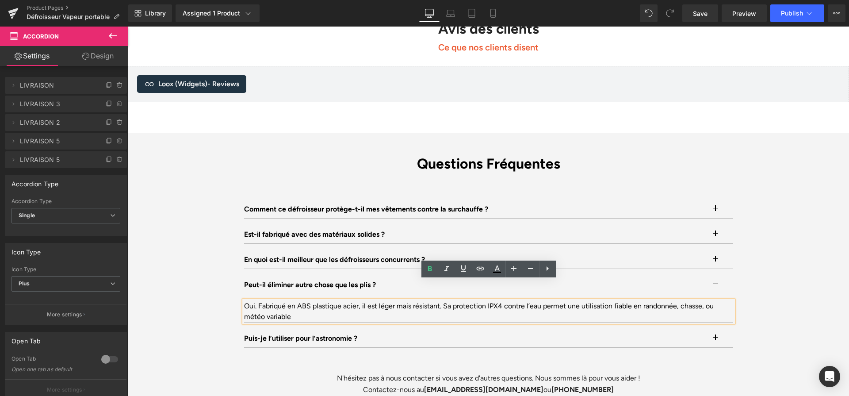
click at [497, 301] on div "Oui. Fabriqué en ABS plastique acier, il est léger mais résistant. Sa protectio…" at bounding box center [488, 311] width 489 height 21
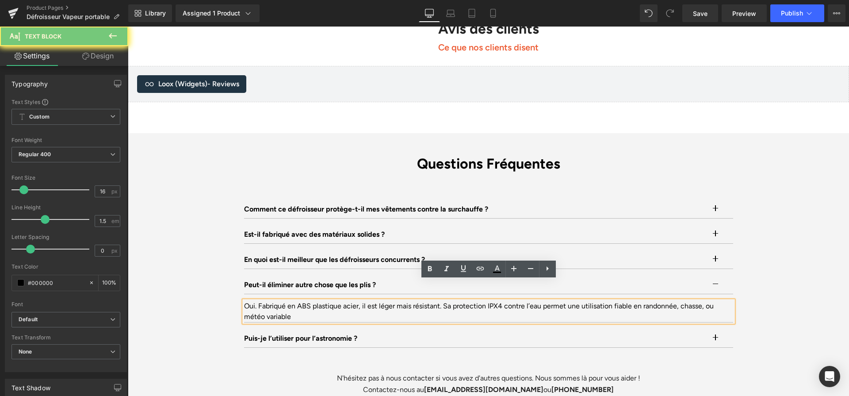
paste div
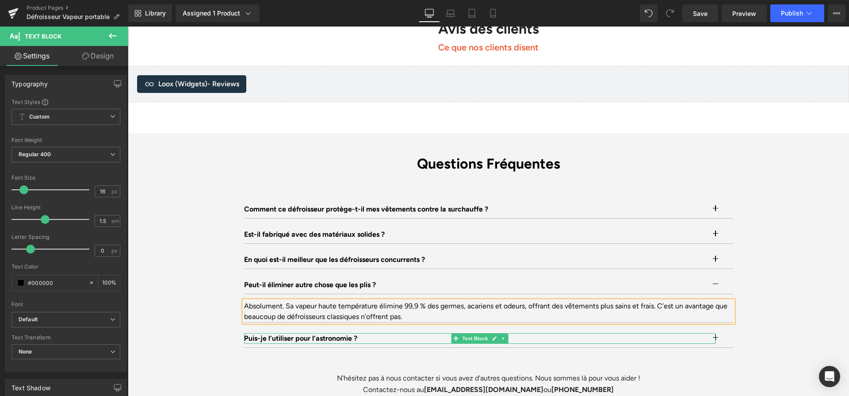
click at [373, 333] on p "Puis-je l’utiliser pour l’astronomie ?" at bounding box center [479, 338] width 471 height 11
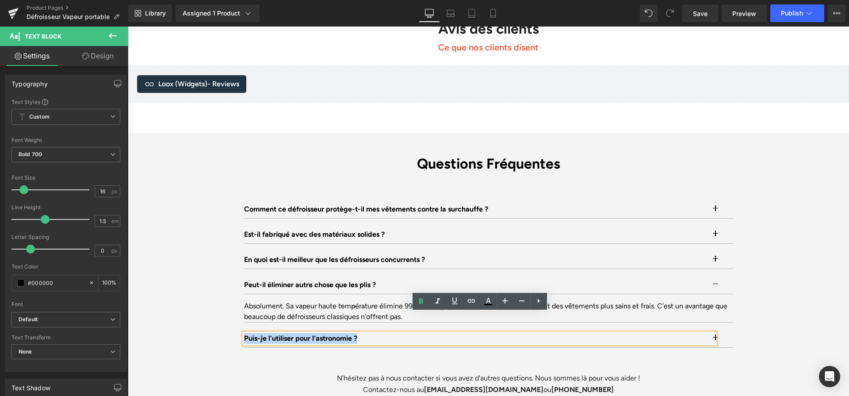
paste div
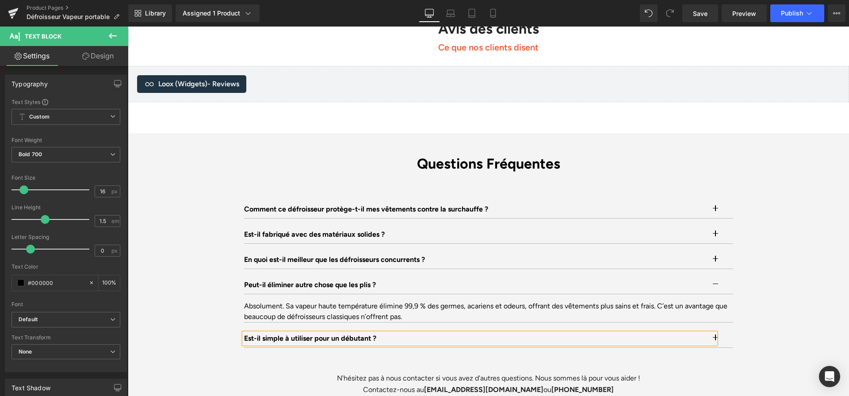
click at [724, 329] on button "button" at bounding box center [724, 338] width 18 height 18
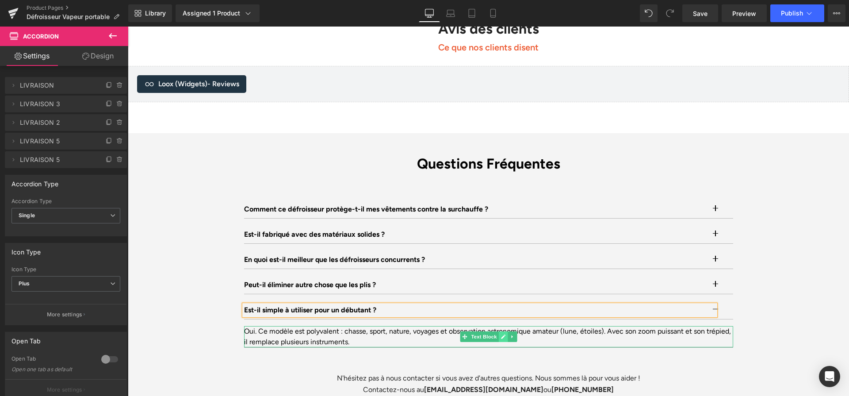
click at [503, 334] on icon at bounding box center [503, 336] width 4 height 4
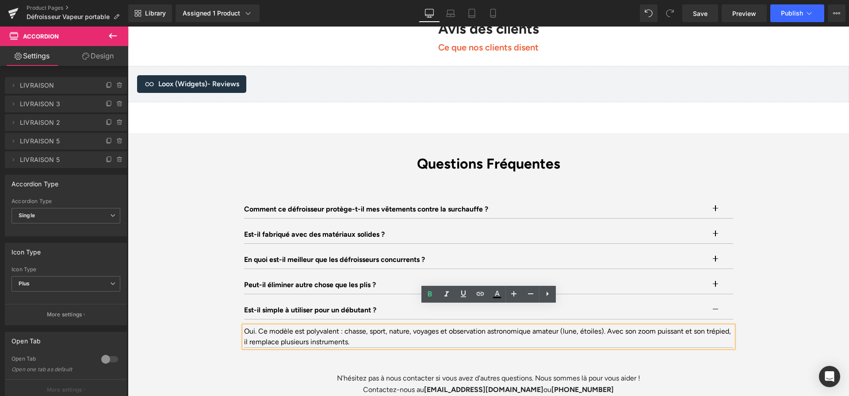
click at [503, 326] on div "Oui. Ce modèle est polyvalent : chasse, sport, nature, voyages et observation a…" at bounding box center [488, 336] width 489 height 21
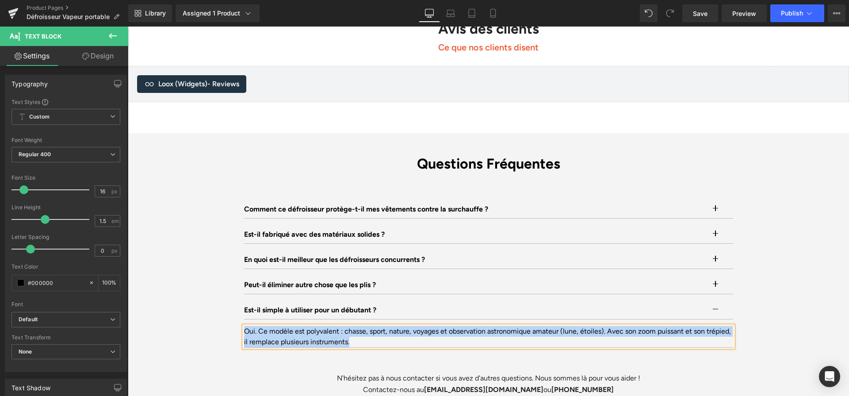
paste div
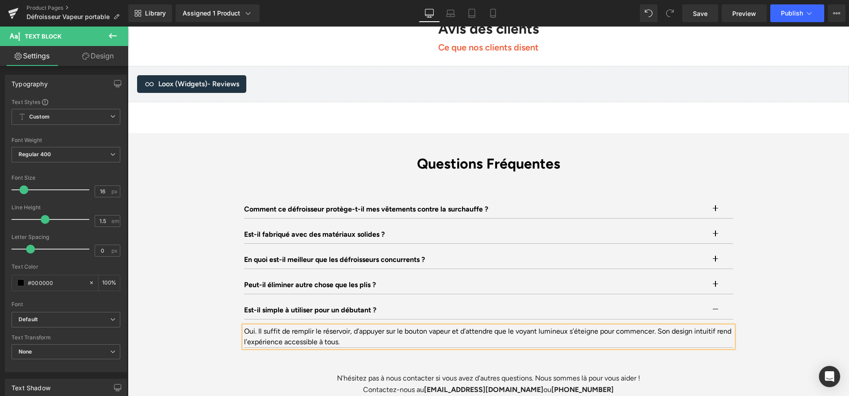
click at [826, 319] on div "Questions Fréquentes Heading Comment ce défroisseur protège-t-il mes vêtements …" at bounding box center [488, 275] width 721 height 240
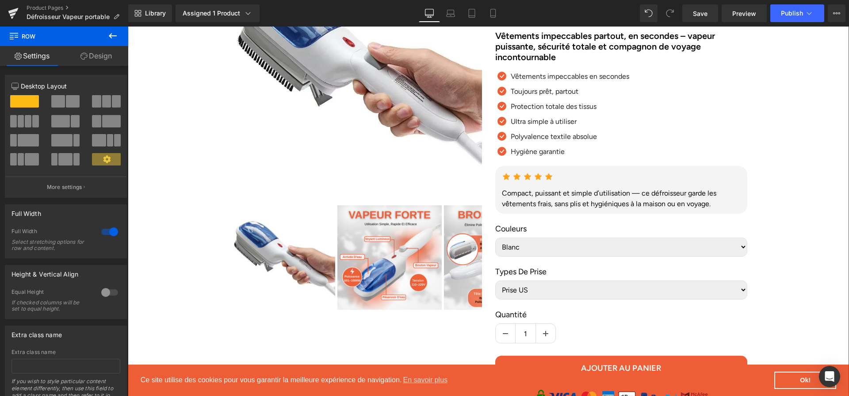
scroll to position [0, 0]
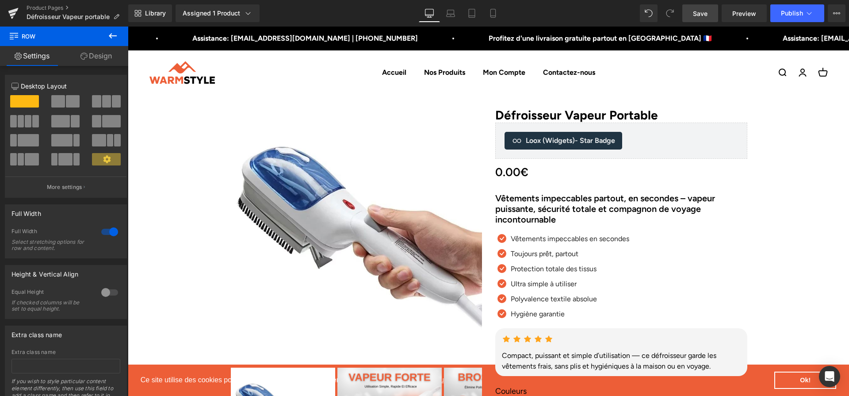
click at [706, 18] on link "Save" at bounding box center [700, 13] width 36 height 18
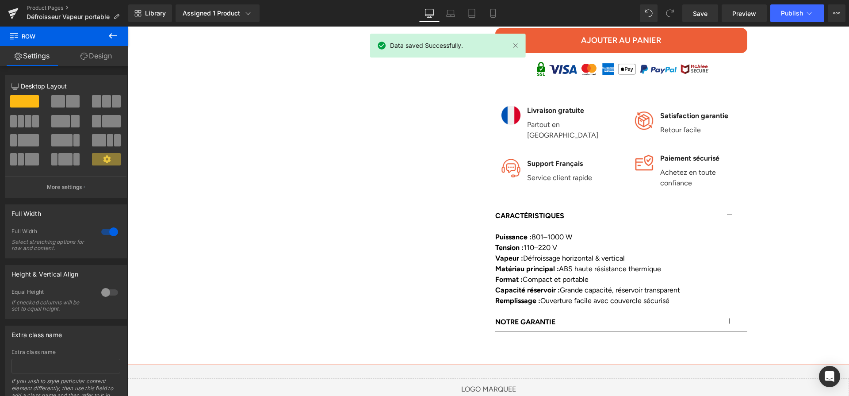
scroll to position [326, 0]
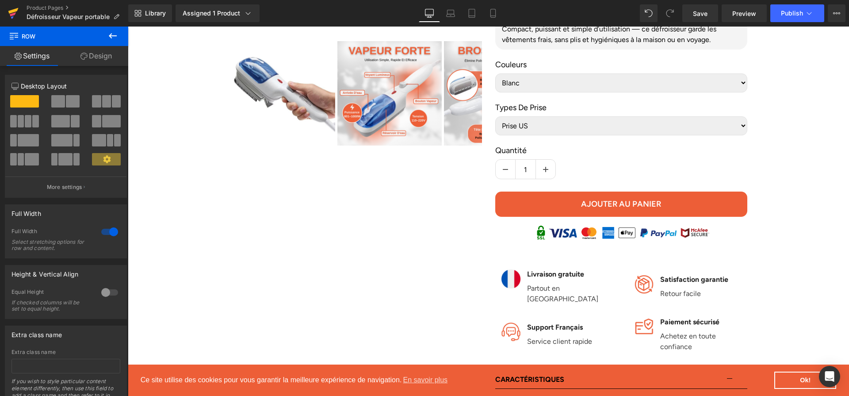
click at [17, 7] on icon at bounding box center [13, 13] width 11 height 22
